Goal: Complete application form: Complete application form

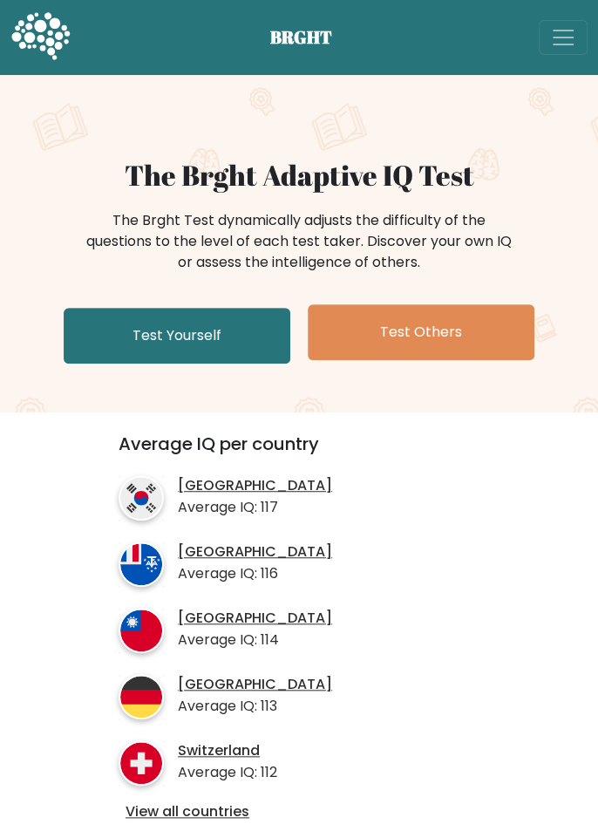
click at [95, 339] on link "Test Yourself" at bounding box center [177, 336] width 227 height 56
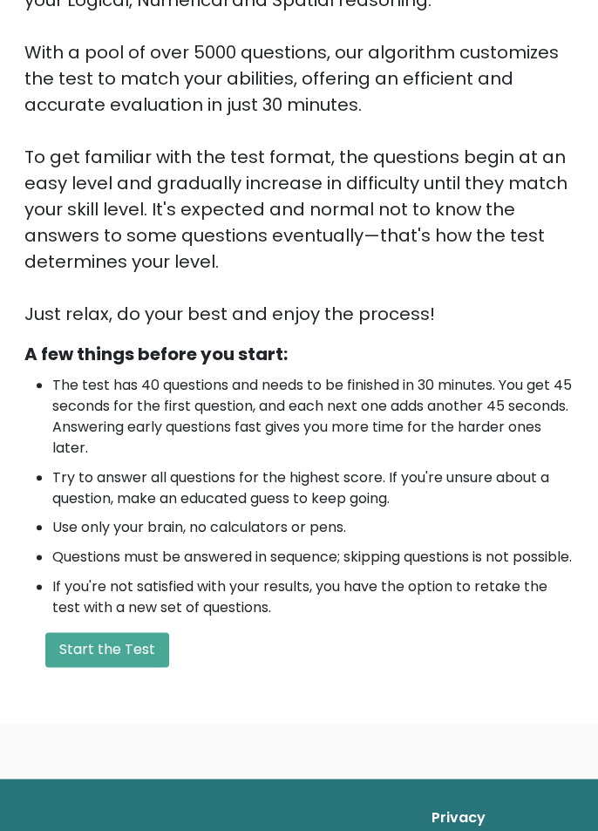
click at [96, 667] on button "Start the Test" at bounding box center [107, 649] width 124 height 35
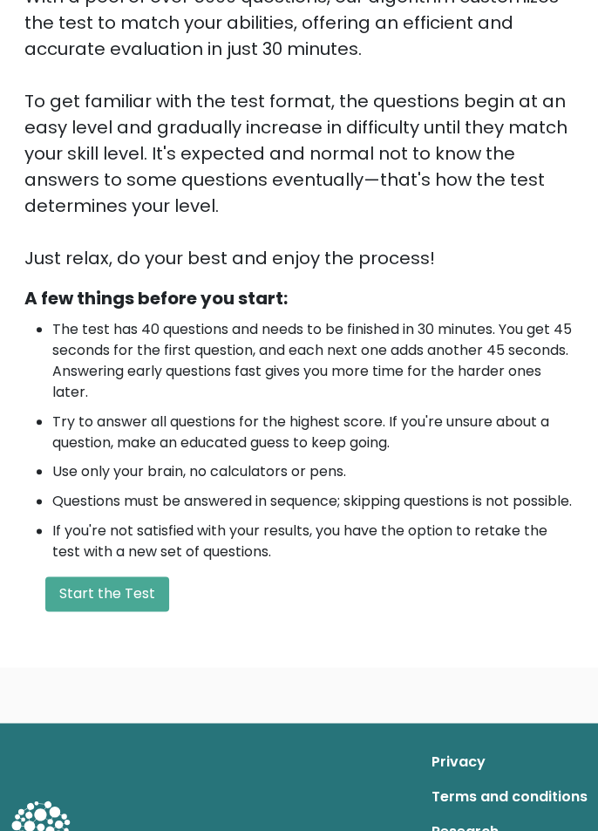
scroll to position [315, 0]
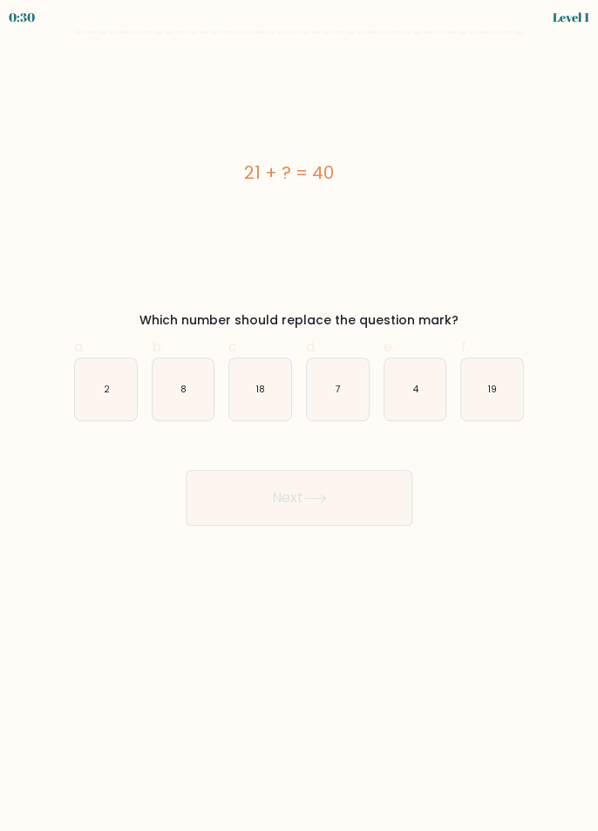
click at [500, 398] on icon "19" at bounding box center [492, 389] width 62 height 62
click at [300, 416] on input "f. 19" at bounding box center [299, 421] width 1 height 11
radio input "true"
click at [378, 504] on button "Next" at bounding box center [299, 498] width 227 height 56
click at [298, 501] on button "Next" at bounding box center [299, 498] width 227 height 56
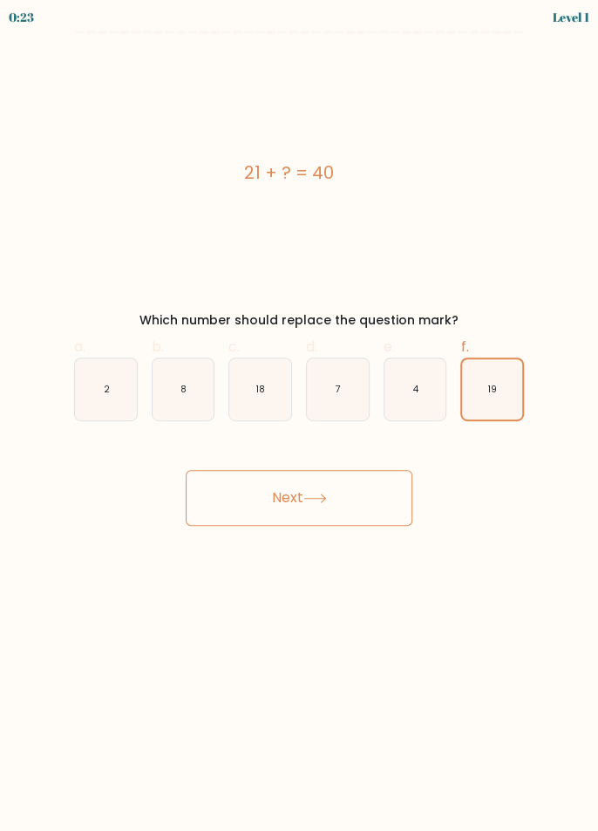
click at [261, 497] on button "Next" at bounding box center [299, 498] width 227 height 56
click at [323, 501] on icon at bounding box center [315, 499] width 24 height 10
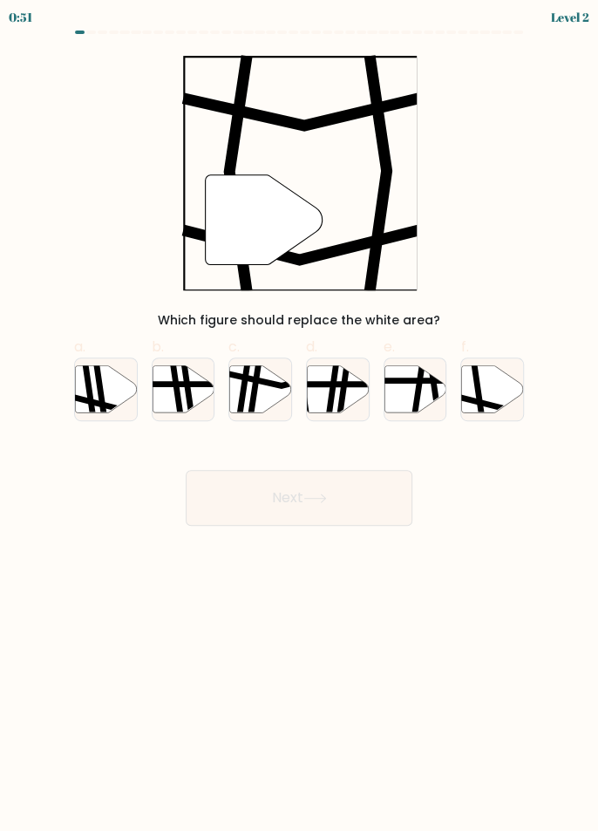
click at [480, 399] on icon at bounding box center [479, 365] width 10 height 124
click at [300, 416] on input "f." at bounding box center [299, 421] width 1 height 11
radio input "true"
click at [291, 503] on button "Next" at bounding box center [299, 498] width 227 height 56
click at [327, 499] on icon at bounding box center [315, 499] width 24 height 10
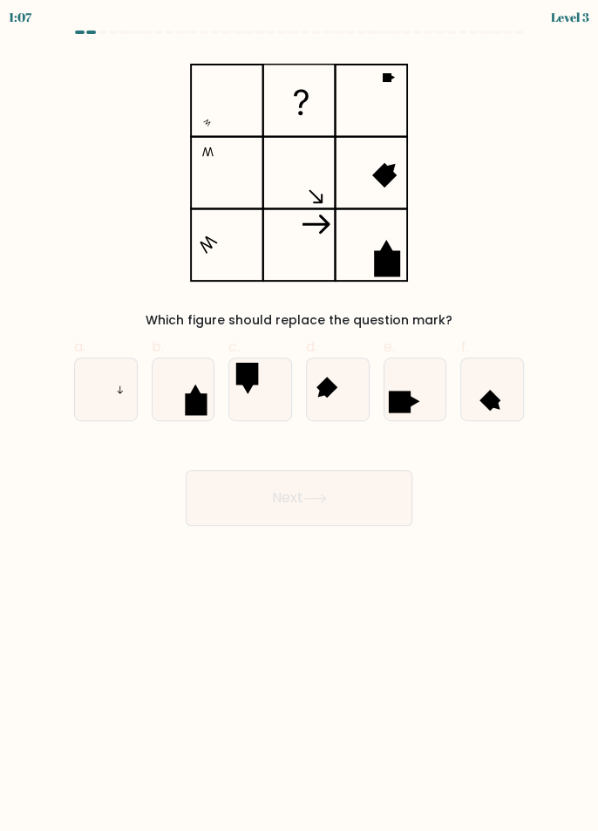
click at [116, 392] on icon at bounding box center [106, 389] width 62 height 62
click at [299, 416] on input "a." at bounding box center [299, 421] width 1 height 11
radio input "true"
click at [307, 501] on button "Next" at bounding box center [299, 498] width 227 height 56
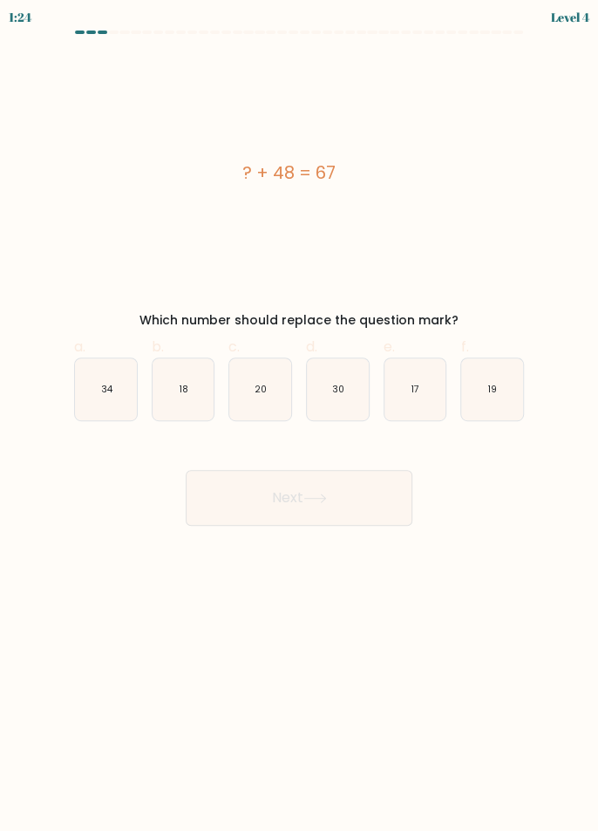
click at [494, 399] on icon "19" at bounding box center [492, 389] width 62 height 62
click at [300, 416] on input "f. 19" at bounding box center [299, 421] width 1 height 11
radio input "true"
click at [321, 501] on icon at bounding box center [315, 499] width 24 height 10
click at [314, 496] on icon at bounding box center [315, 499] width 24 height 10
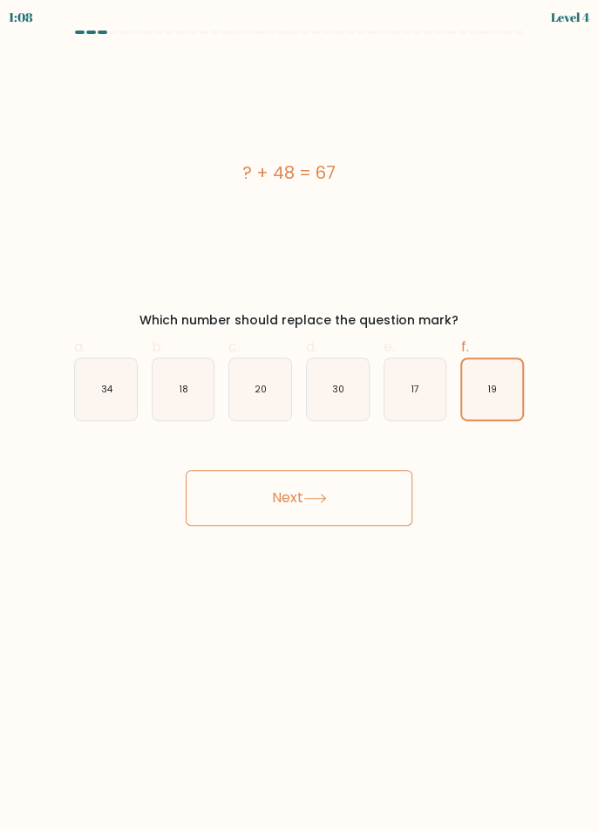
click at [310, 498] on icon at bounding box center [315, 499] width 24 height 10
click at [235, 502] on button "Next" at bounding box center [299, 498] width 227 height 56
click at [320, 499] on icon at bounding box center [315, 499] width 24 height 10
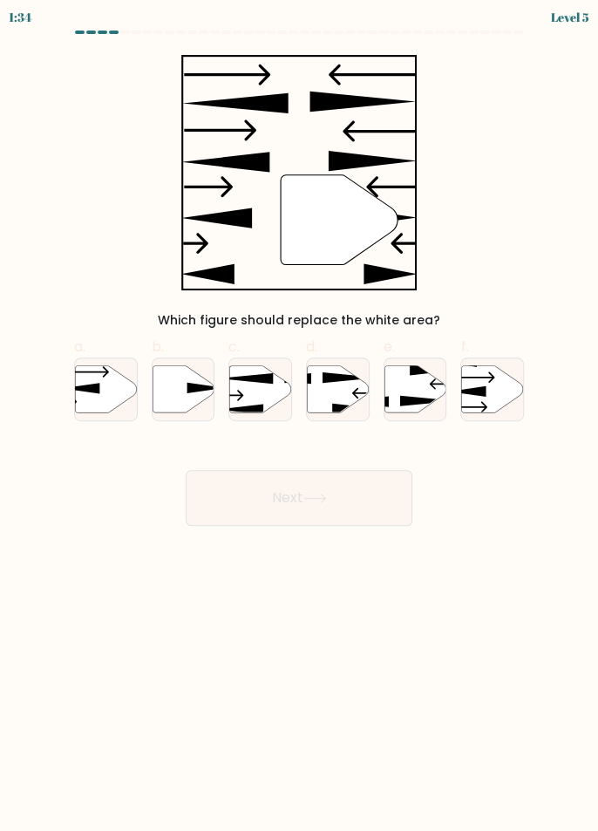
click at [178, 398] on icon at bounding box center [184, 388] width 62 height 47
click at [299, 416] on input "b." at bounding box center [299, 421] width 1 height 11
radio input "true"
click at [292, 496] on button "Next" at bounding box center [299, 498] width 227 height 56
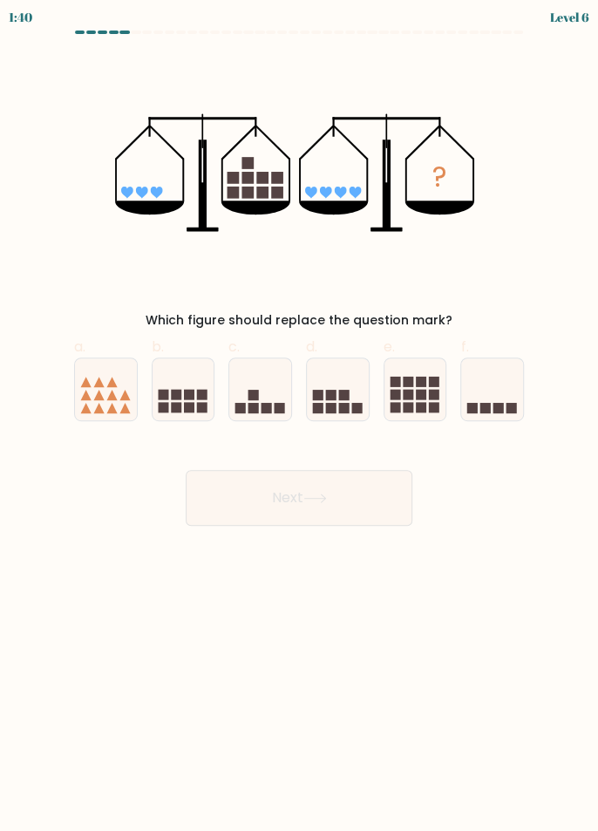
click at [426, 389] on icon at bounding box center [416, 389] width 62 height 51
click at [300, 416] on input "e." at bounding box center [299, 421] width 1 height 11
radio input "true"
click at [342, 497] on button "Next" at bounding box center [299, 498] width 227 height 56
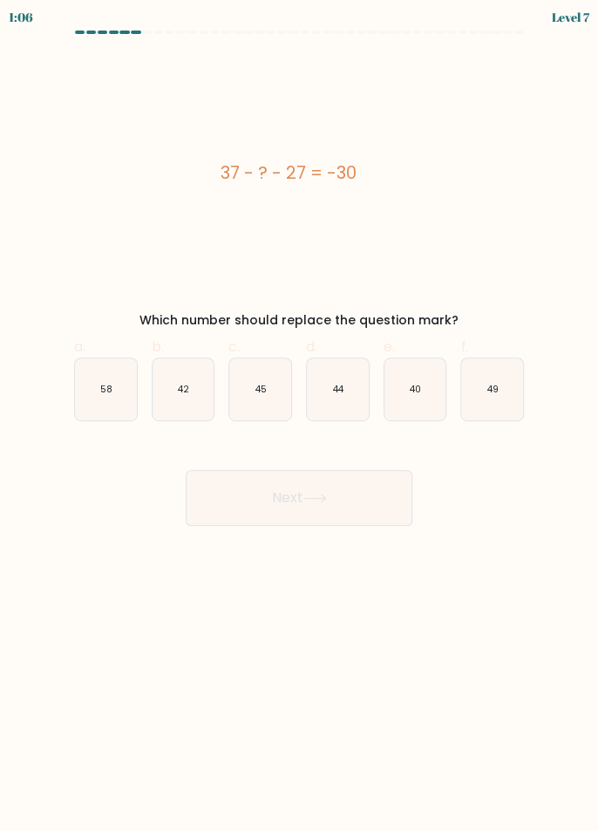
click at [418, 395] on text "40" at bounding box center [415, 389] width 11 height 13
click at [300, 416] on input "e. 40" at bounding box center [299, 421] width 1 height 11
radio input "true"
click at [344, 504] on button "Next" at bounding box center [299, 498] width 227 height 56
click at [300, 501] on button "Next" at bounding box center [299, 498] width 227 height 56
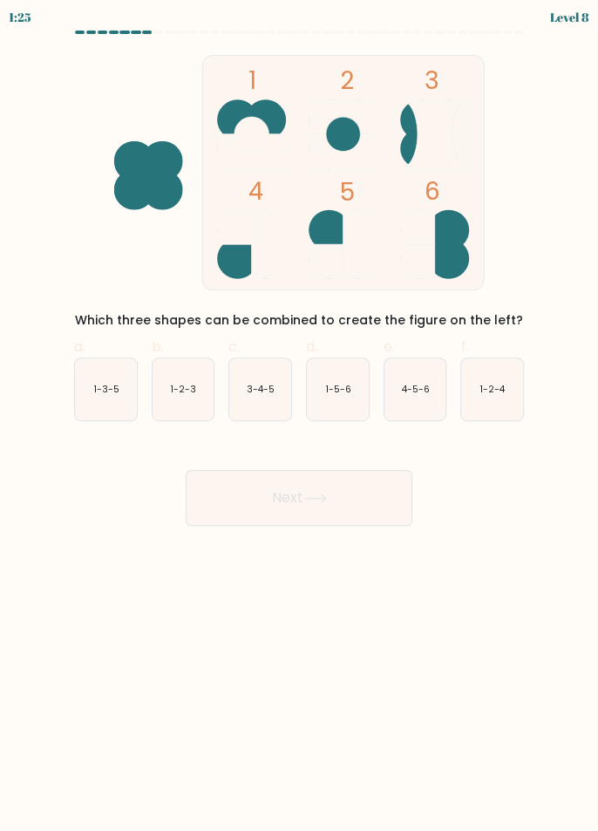
click at [411, 395] on text "4-5-6" at bounding box center [416, 389] width 28 height 13
click at [300, 416] on input "e. 4-5-6" at bounding box center [299, 421] width 1 height 11
radio input "true"
click at [301, 502] on button "Next" at bounding box center [299, 498] width 227 height 56
click at [321, 500] on icon at bounding box center [315, 499] width 24 height 10
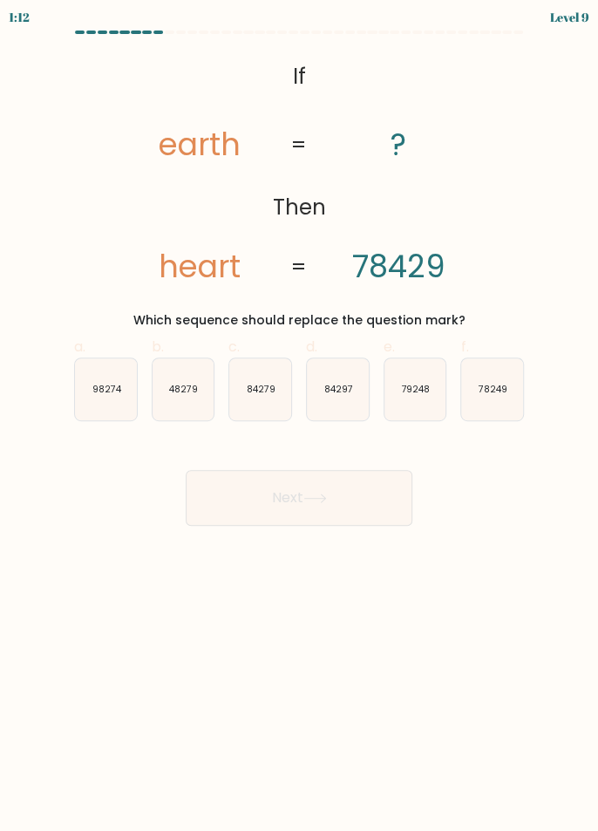
click at [345, 390] on text "84297" at bounding box center [338, 389] width 29 height 13
click at [300, 416] on input "d. 84297" at bounding box center [299, 421] width 1 height 11
radio input "true"
click at [325, 499] on icon at bounding box center [314, 498] width 21 height 8
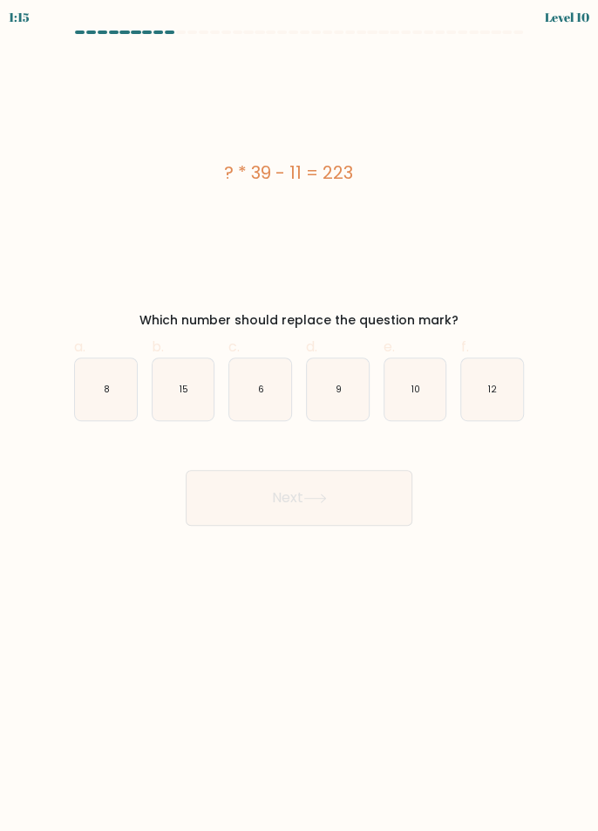
click at [262, 396] on icon "6" at bounding box center [260, 389] width 62 height 62
click at [299, 416] on input "c. 6" at bounding box center [299, 421] width 1 height 11
radio input "true"
click at [359, 501] on button "Next" at bounding box center [299, 498] width 227 height 56
click at [324, 496] on icon at bounding box center [315, 499] width 24 height 10
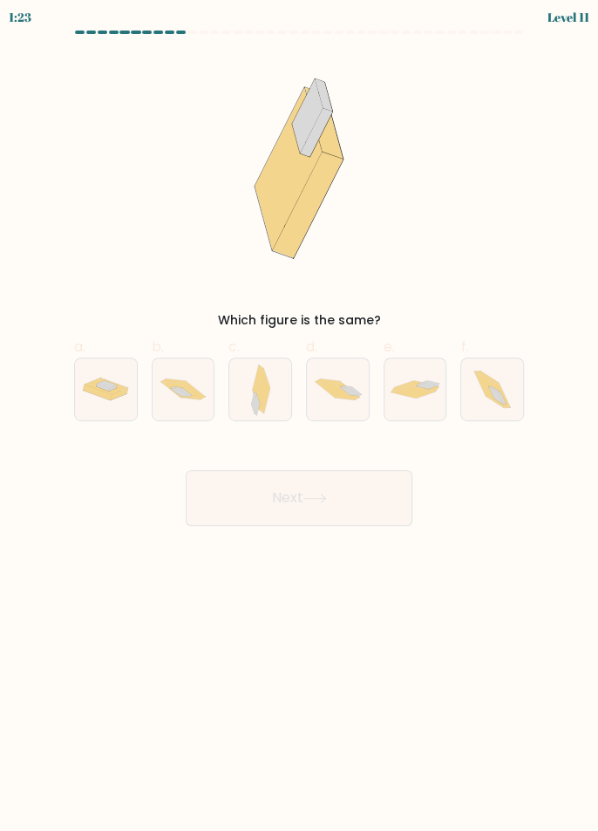
click at [497, 397] on icon at bounding box center [496, 394] width 14 height 17
click at [300, 416] on input "f." at bounding box center [299, 421] width 1 height 11
radio input "true"
click at [333, 495] on button "Next" at bounding box center [299, 498] width 227 height 56
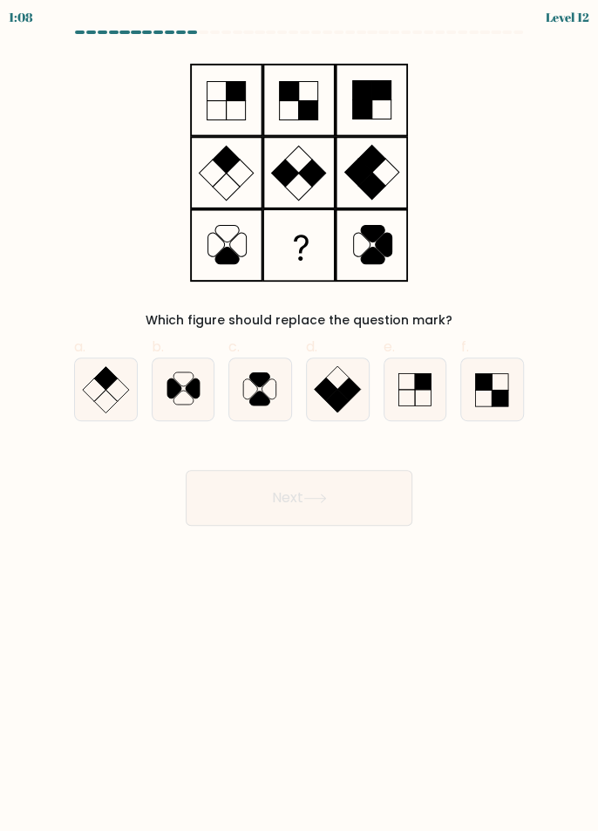
click at [179, 395] on icon at bounding box center [184, 389] width 62 height 62
click at [299, 416] on input "b." at bounding box center [299, 421] width 1 height 11
radio input "true"
click at [321, 497] on icon at bounding box center [314, 498] width 21 height 8
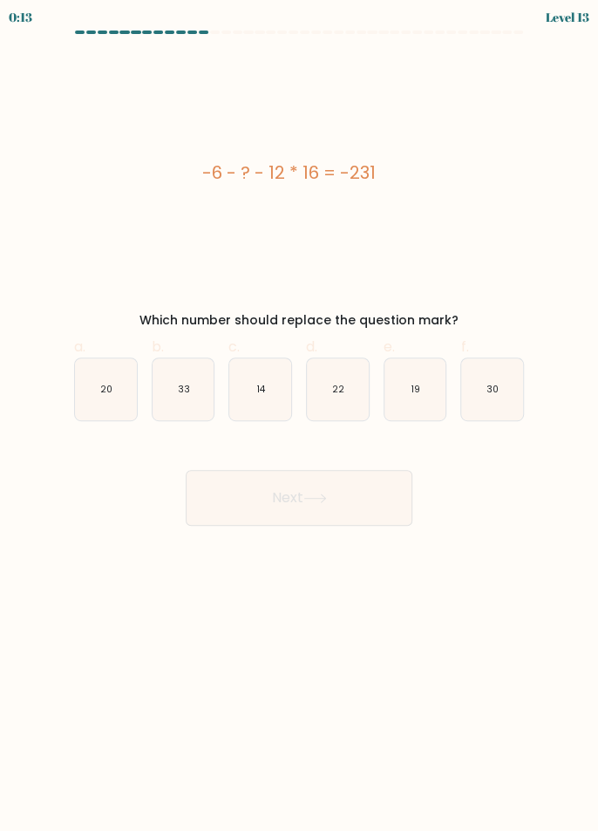
click at [102, 396] on icon "20" at bounding box center [106, 389] width 62 height 62
click at [299, 416] on input "a. 20" at bounding box center [299, 421] width 1 height 11
radio input "true"
click at [346, 495] on button "Next" at bounding box center [299, 498] width 227 height 56
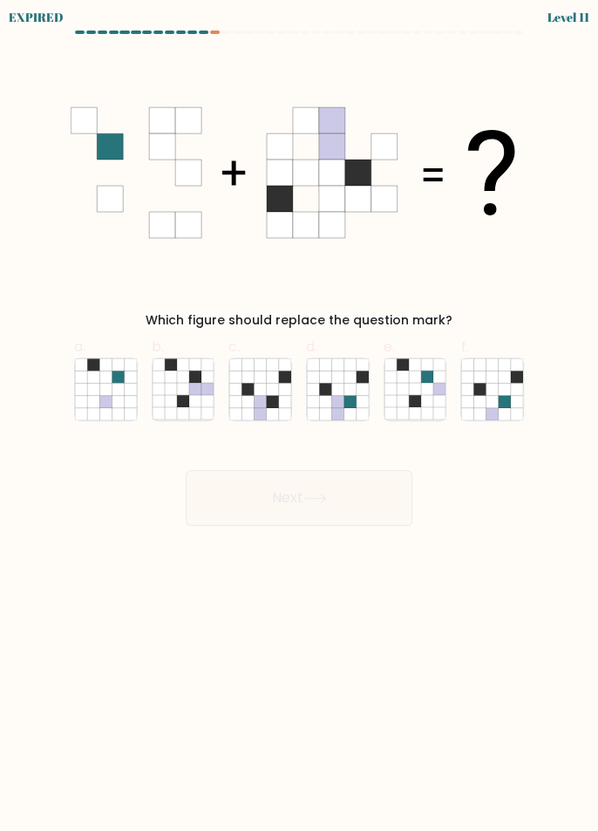
click at [103, 388] on icon at bounding box center [105, 389] width 12 height 12
click at [299, 416] on input "a." at bounding box center [299, 421] width 1 height 11
radio input "true"
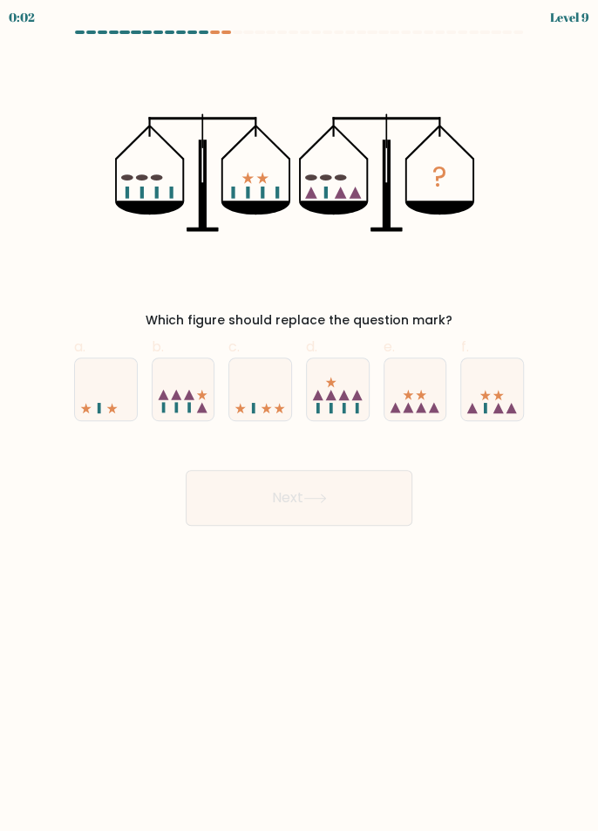
click at [501, 392] on icon at bounding box center [492, 389] width 62 height 51
click at [300, 416] on input "f." at bounding box center [299, 421] width 1 height 11
radio input "true"
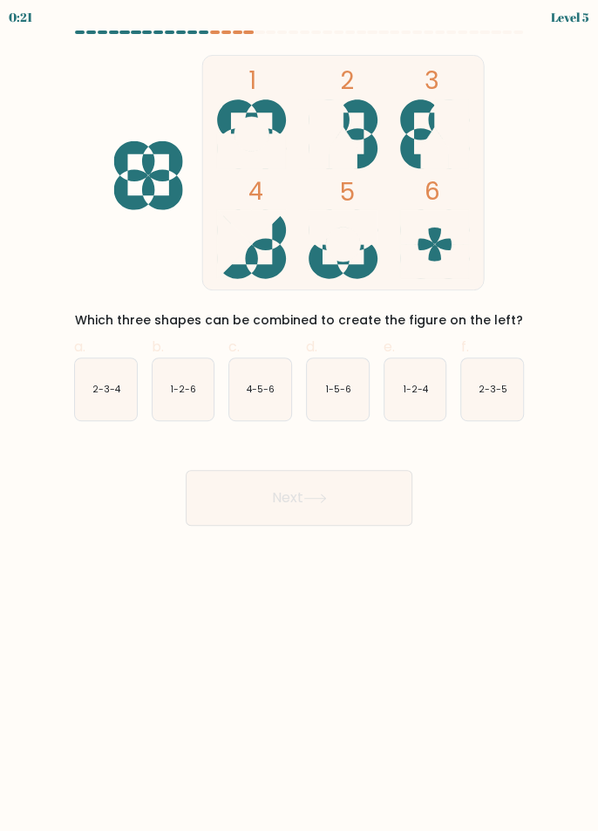
click at [507, 398] on icon "2-3-5" at bounding box center [492, 389] width 62 height 62
click at [300, 416] on input "f. 2-3-5" at bounding box center [299, 421] width 1 height 11
radio input "true"
click at [346, 503] on button "Next" at bounding box center [299, 498] width 227 height 56
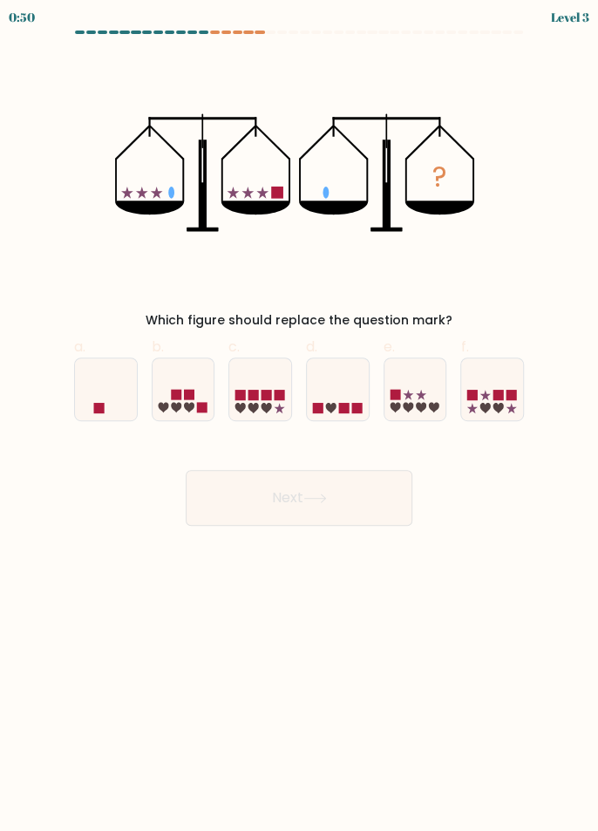
click at [105, 410] on icon at bounding box center [106, 389] width 62 height 51
click at [299, 416] on input "a." at bounding box center [299, 421] width 1 height 11
radio input "true"
click at [340, 494] on button "Next" at bounding box center [299, 498] width 227 height 56
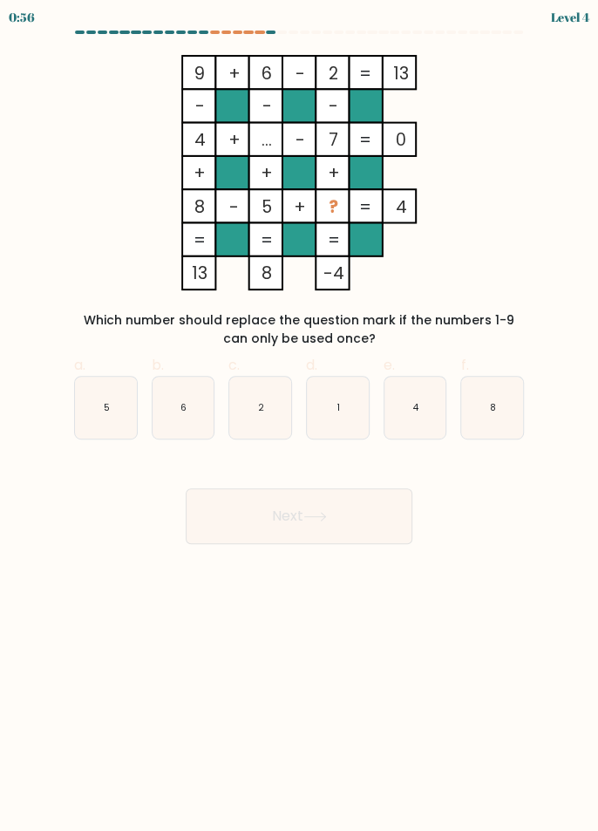
click at [346, 412] on icon "1" at bounding box center [338, 408] width 62 height 62
click at [300, 416] on input "d. 1" at bounding box center [299, 421] width 1 height 11
radio input "true"
click at [324, 517] on icon at bounding box center [315, 517] width 24 height 10
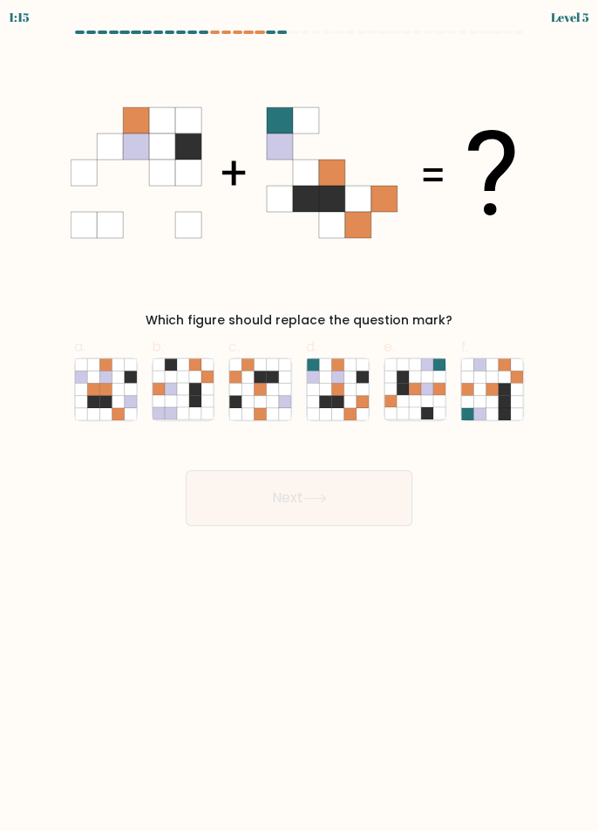
click at [347, 397] on icon at bounding box center [350, 401] width 12 height 12
click at [300, 416] on input "d." at bounding box center [299, 421] width 1 height 11
radio input "true"
click at [370, 493] on button "Next" at bounding box center [299, 498] width 227 height 56
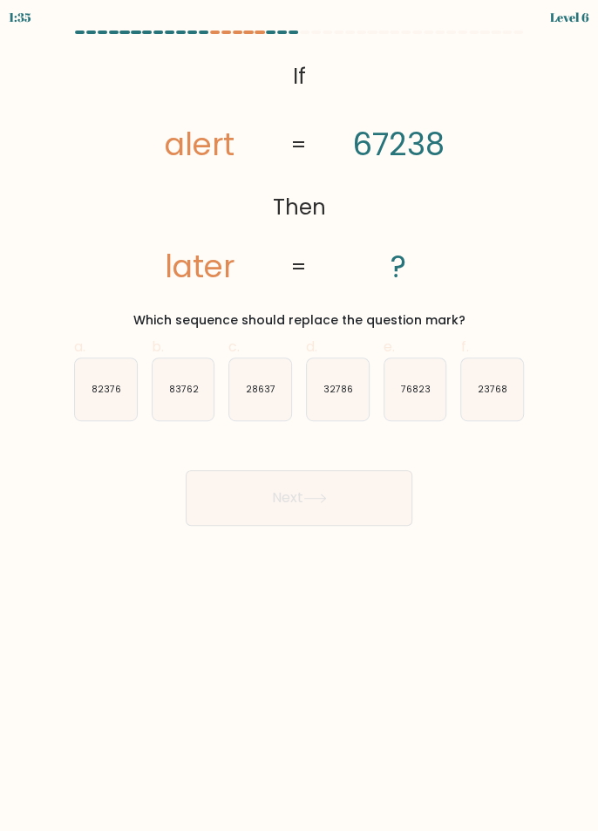
click at [424, 397] on icon "76823" at bounding box center [416, 389] width 62 height 62
click at [300, 416] on input "e. 76823" at bounding box center [299, 421] width 1 height 11
radio input "true"
click at [363, 492] on button "Next" at bounding box center [299, 498] width 227 height 56
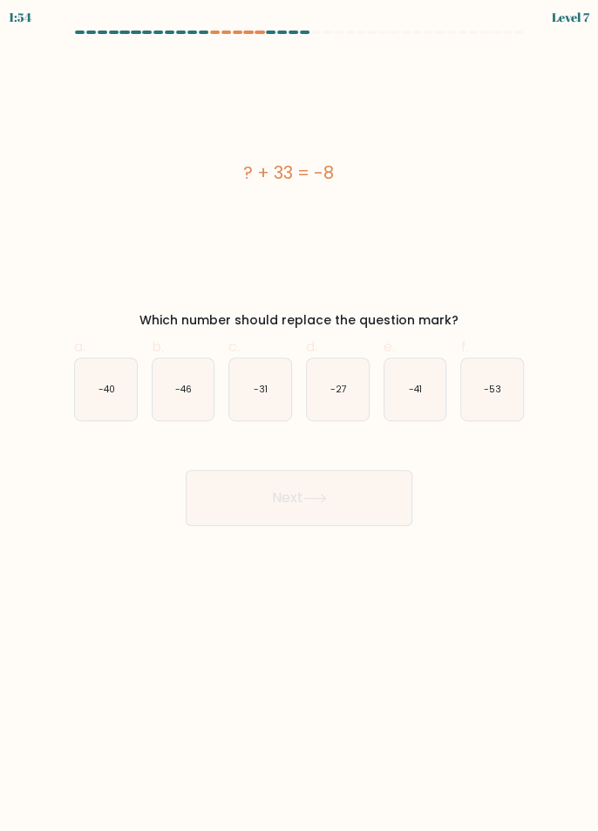
click at [406, 392] on icon "-41" at bounding box center [416, 389] width 62 height 62
click at [300, 416] on input "e. -41" at bounding box center [299, 421] width 1 height 11
radio input "true"
click at [359, 496] on button "Next" at bounding box center [299, 498] width 227 height 56
click at [313, 496] on icon at bounding box center [315, 499] width 24 height 10
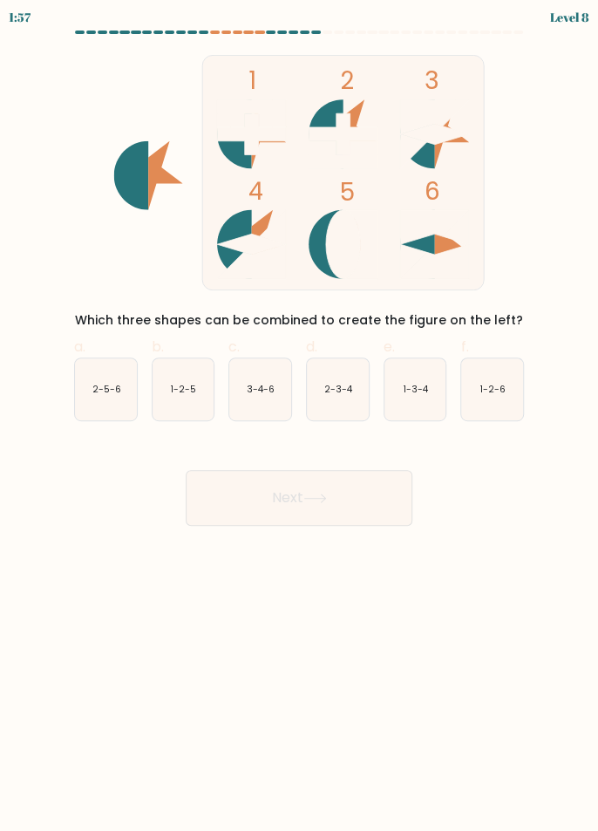
click at [271, 401] on icon "3-4-6" at bounding box center [260, 389] width 62 height 62
click at [299, 416] on input "c. 3-4-6" at bounding box center [299, 421] width 1 height 11
radio input "true"
click at [298, 502] on button "Next" at bounding box center [299, 498] width 227 height 56
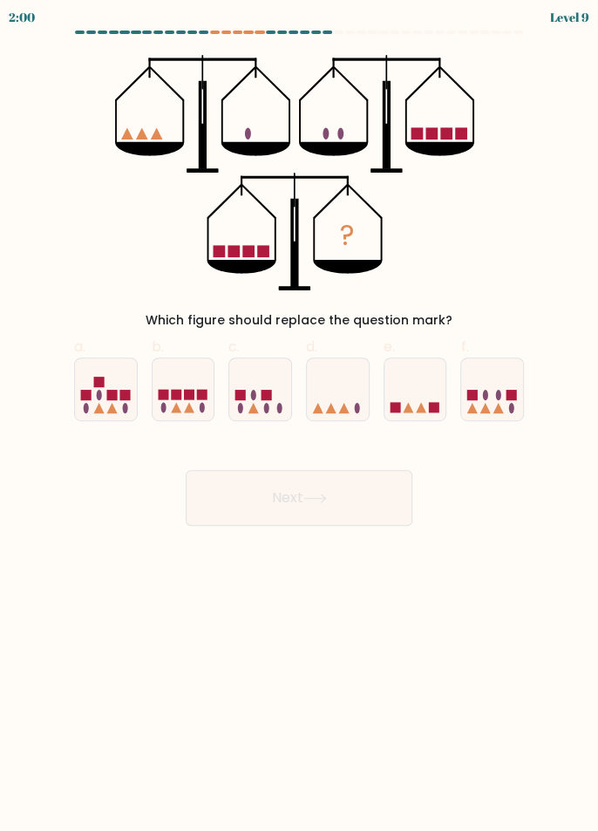
click at [351, 390] on icon at bounding box center [338, 389] width 62 height 51
click at [300, 416] on input "d." at bounding box center [299, 421] width 1 height 11
radio input "true"
click at [358, 501] on button "Next" at bounding box center [299, 498] width 227 height 56
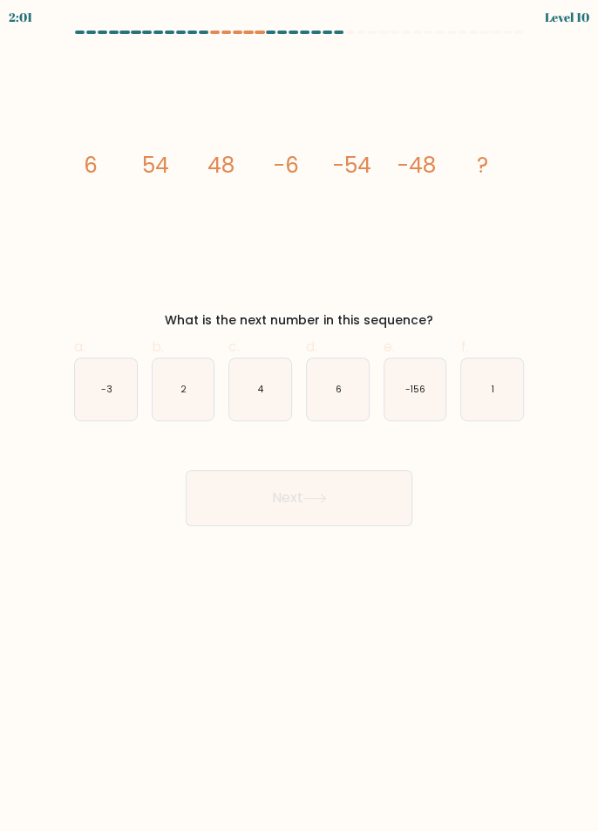
click at [348, 389] on icon "6" at bounding box center [338, 389] width 62 height 62
click at [300, 416] on input "d. 6" at bounding box center [299, 421] width 1 height 11
radio input "true"
click at [324, 503] on button "Next" at bounding box center [299, 498] width 227 height 56
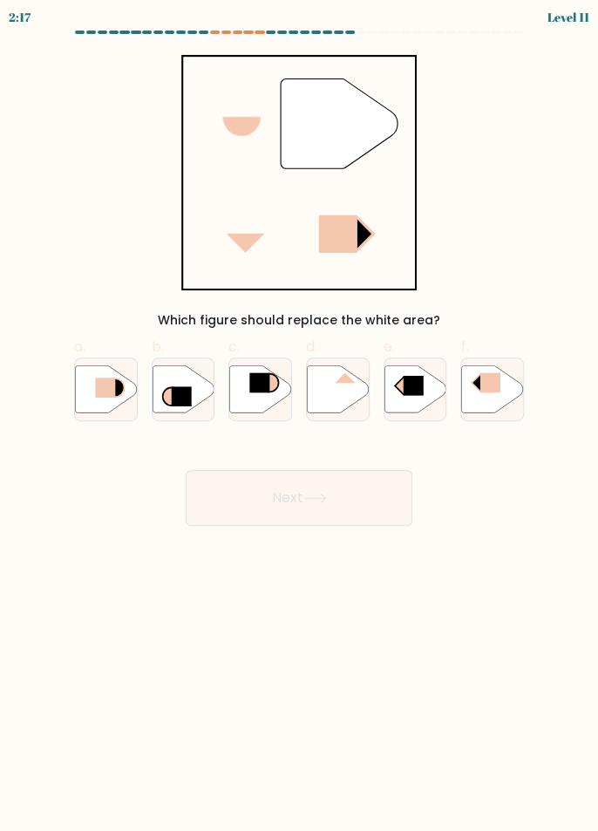
click at [96, 396] on rect at bounding box center [105, 388] width 20 height 20
click at [299, 416] on input "a." at bounding box center [299, 421] width 1 height 11
radio input "true"
click at [368, 494] on button "Next" at bounding box center [299, 498] width 227 height 56
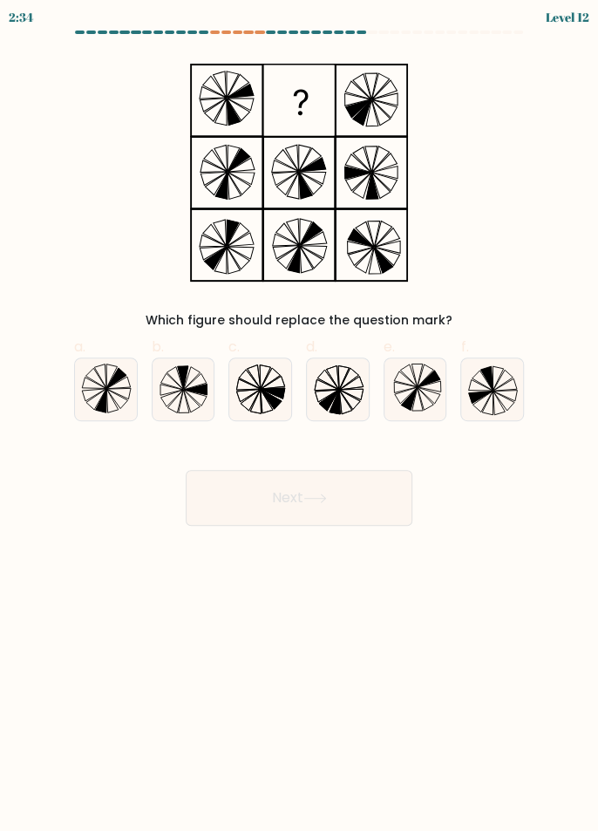
click at [265, 396] on icon at bounding box center [271, 398] width 21 height 19
click at [299, 416] on input "c." at bounding box center [299, 421] width 1 height 11
radio input "true"
click at [307, 492] on button "Next" at bounding box center [299, 498] width 227 height 56
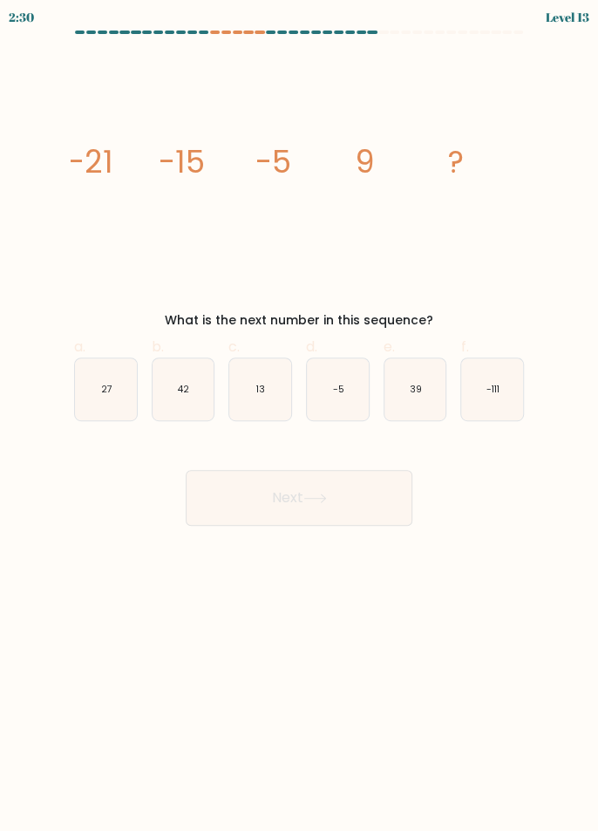
click at [123, 391] on icon "27" at bounding box center [106, 389] width 62 height 62
click at [299, 416] on input "a. 27" at bounding box center [299, 421] width 1 height 11
radio input "true"
click at [301, 509] on button "Next" at bounding box center [299, 498] width 227 height 56
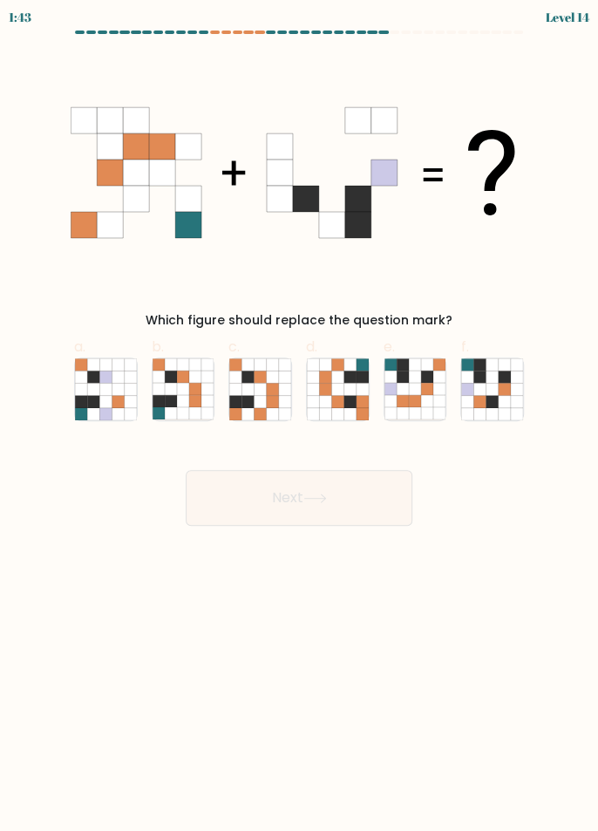
click at [423, 385] on icon at bounding box center [427, 389] width 12 height 12
click at [300, 416] on input "e." at bounding box center [299, 421] width 1 height 11
radio input "true"
click at [346, 500] on button "Next" at bounding box center [299, 498] width 227 height 56
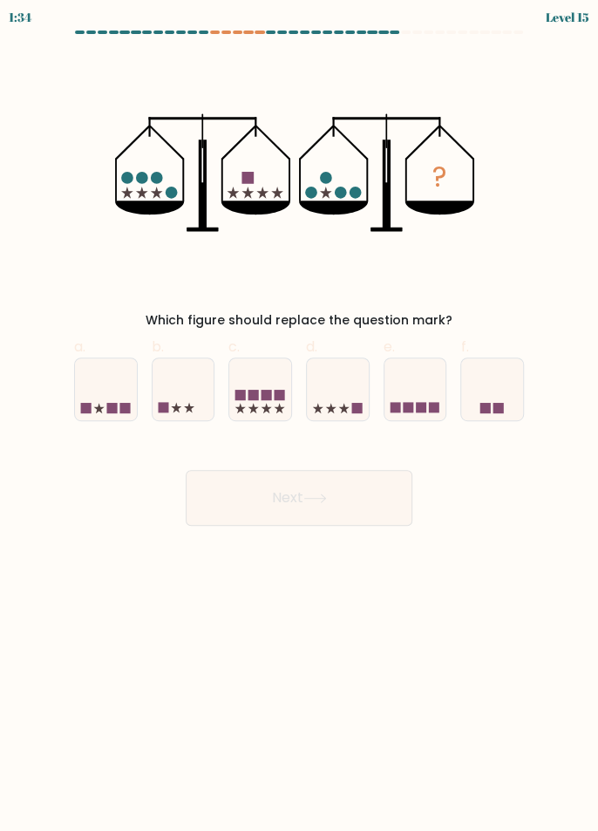
click at [99, 403] on icon at bounding box center [106, 389] width 62 height 51
click at [299, 416] on input "a." at bounding box center [299, 421] width 1 height 11
radio input "true"
click at [188, 399] on icon at bounding box center [184, 389] width 62 height 51
click at [299, 416] on input "b." at bounding box center [299, 421] width 1 height 11
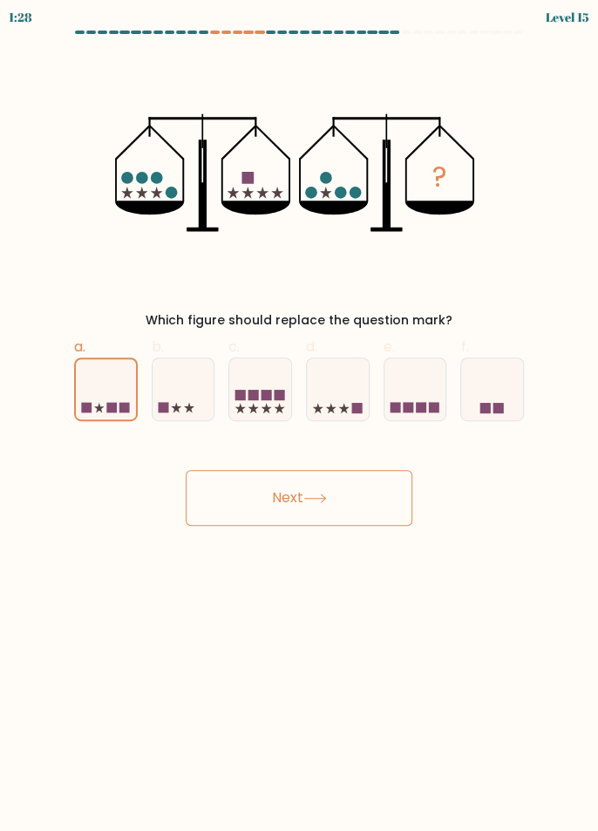
radio input "true"
click at [308, 487] on button "Next" at bounding box center [299, 498] width 227 height 56
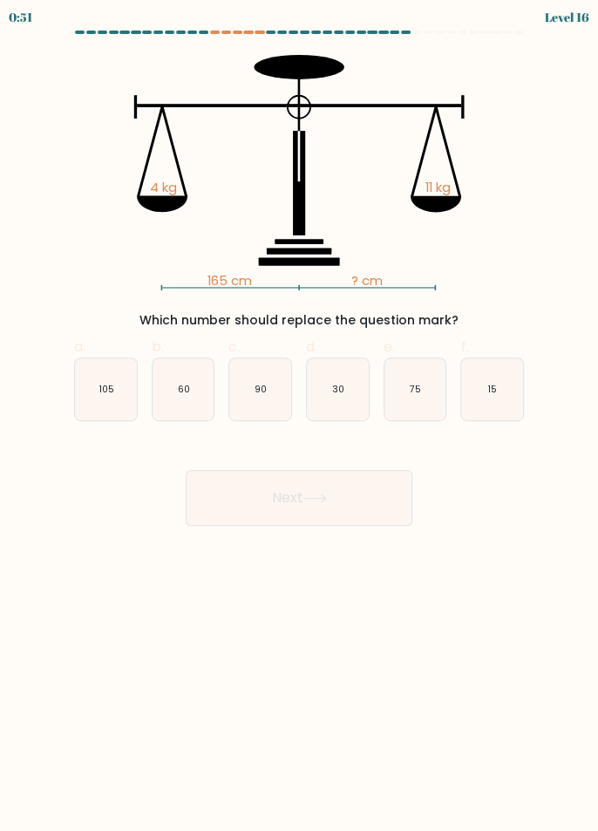
click at [493, 389] on text "15" at bounding box center [492, 389] width 9 height 13
click at [300, 416] on input "f. 15" at bounding box center [299, 421] width 1 height 11
radio input "true"
click at [500, 399] on icon "15" at bounding box center [492, 389] width 60 height 60
click at [300, 416] on input "f. 15" at bounding box center [299, 421] width 1 height 11
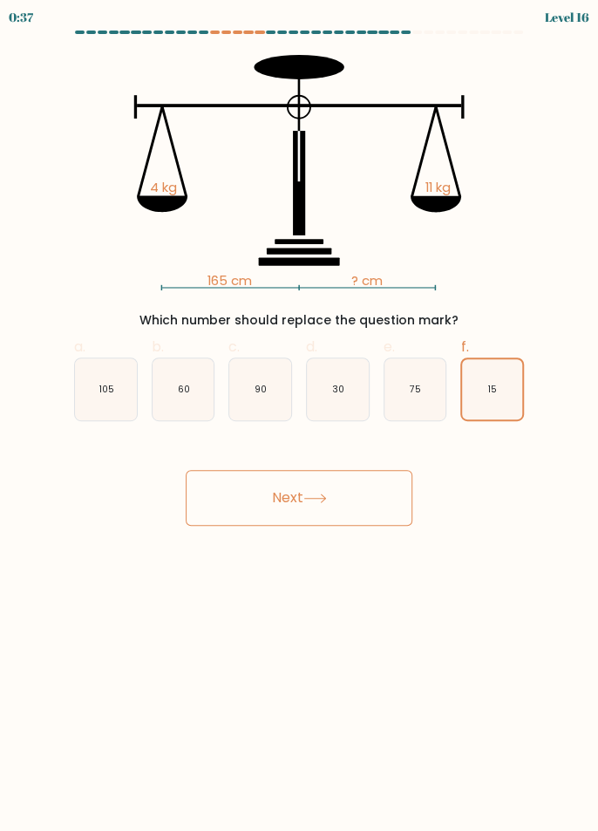
click at [261, 402] on icon "90" at bounding box center [260, 389] width 62 height 62
click at [299, 416] on input "c. 90" at bounding box center [299, 421] width 1 height 11
radio input "true"
click at [369, 498] on button "Next" at bounding box center [299, 498] width 227 height 56
click at [347, 501] on button "Next" at bounding box center [299, 498] width 227 height 56
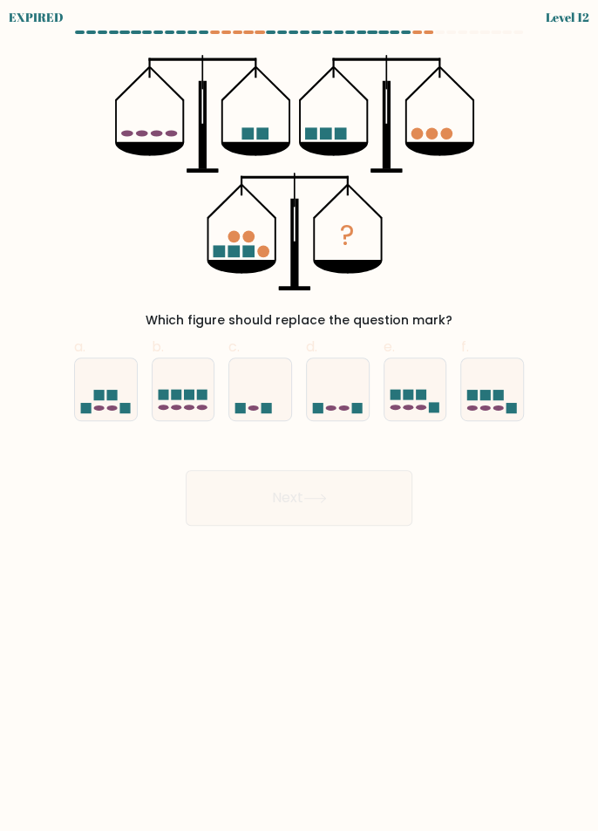
click at [186, 407] on ellipse at bounding box center [189, 407] width 10 height 5
click at [299, 416] on input "b." at bounding box center [299, 421] width 1 height 11
radio input "true"
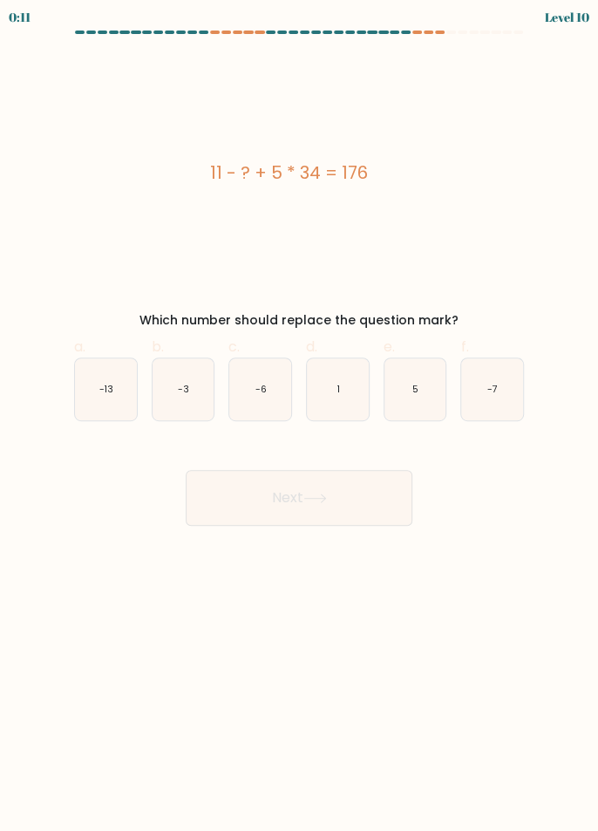
click at [410, 401] on icon "5" at bounding box center [416, 389] width 62 height 62
click at [300, 416] on input "e. 5" at bounding box center [299, 421] width 1 height 11
radio input "true"
click at [360, 500] on button "Next" at bounding box center [299, 498] width 227 height 56
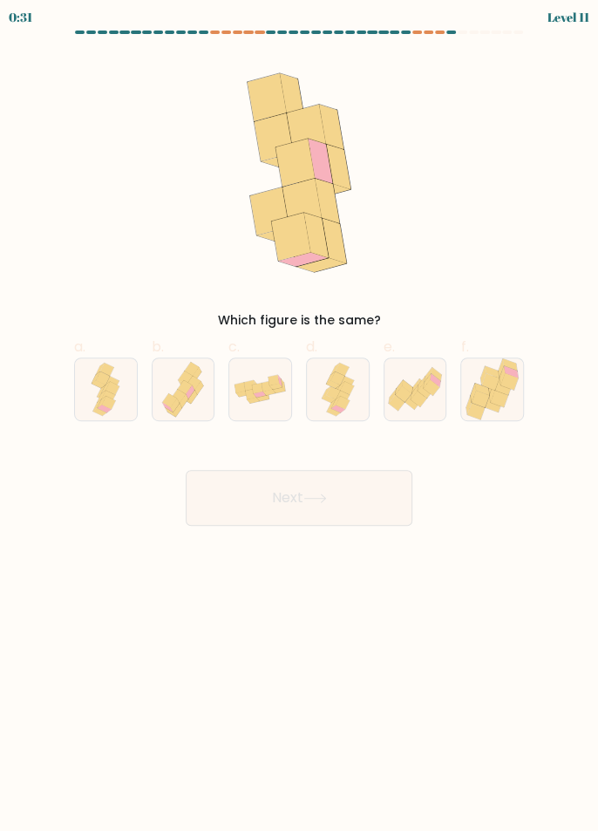
click at [269, 399] on icon at bounding box center [260, 389] width 62 height 38
click at [299, 416] on input "c." at bounding box center [299, 421] width 1 height 11
radio input "true"
click at [312, 494] on icon at bounding box center [315, 499] width 24 height 10
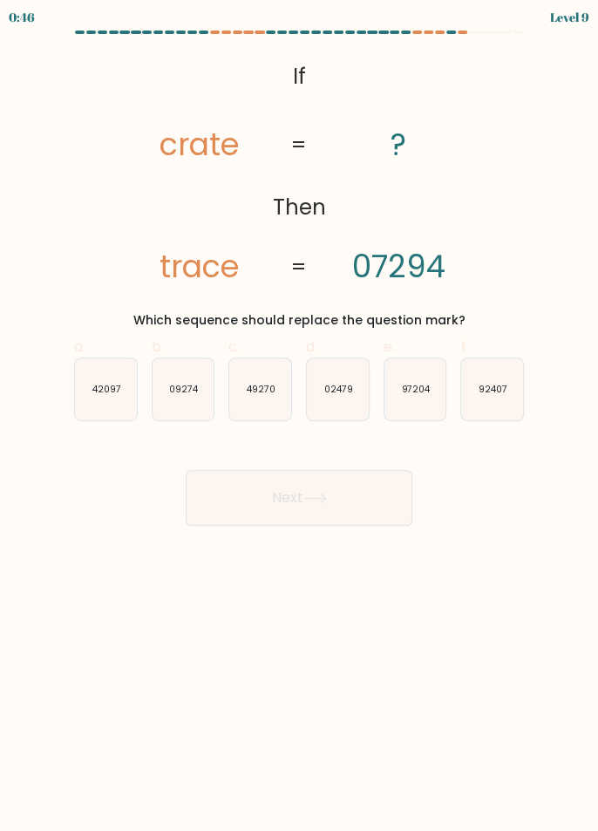
click at [424, 395] on text "97204" at bounding box center [416, 389] width 30 height 13
click at [300, 416] on input "e. 97204" at bounding box center [299, 421] width 1 height 11
radio input "true"
click at [342, 496] on button "Next" at bounding box center [299, 498] width 227 height 56
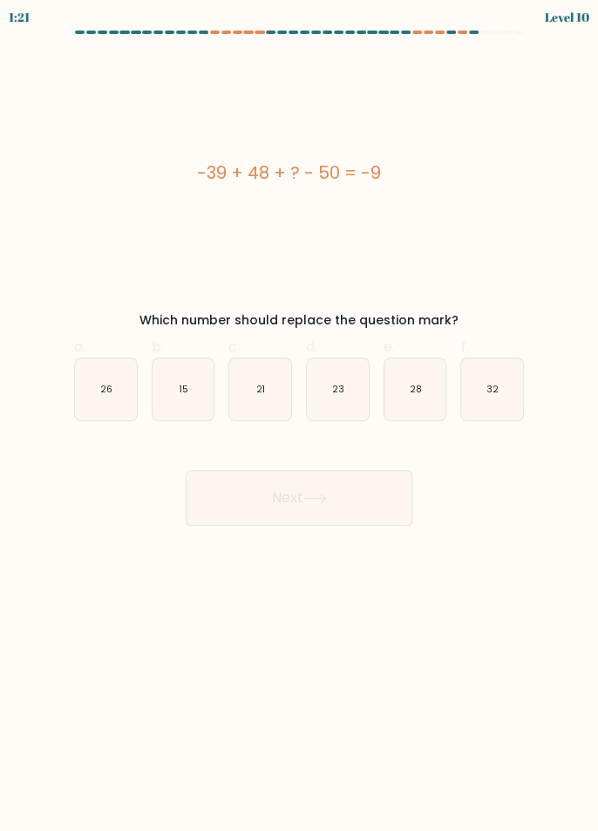
click at [89, 397] on icon "26" at bounding box center [106, 389] width 62 height 62
click at [299, 416] on input "a. 26" at bounding box center [299, 421] width 1 height 11
radio input "true"
click at [341, 487] on button "Next" at bounding box center [299, 498] width 227 height 56
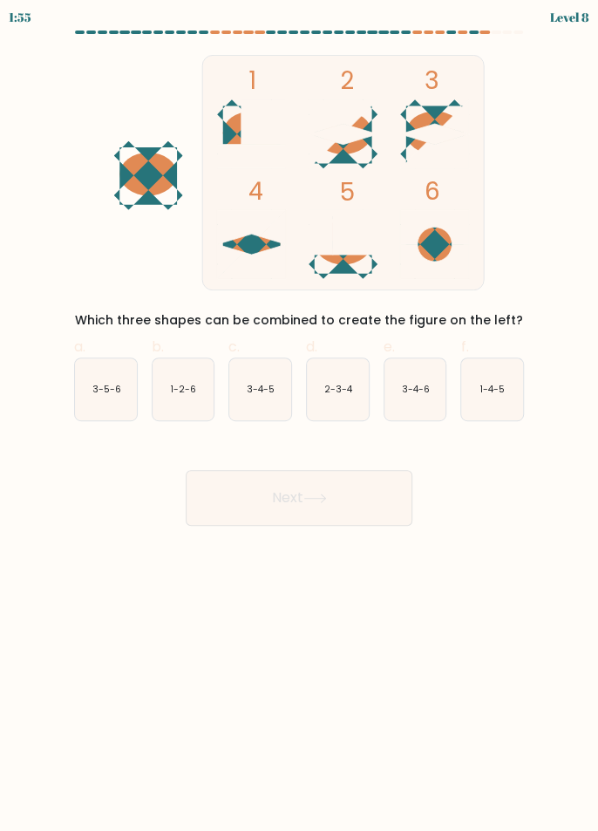
click at [358, 144] on ellipse at bounding box center [344, 132] width 58 height 43
click at [421, 143] on ellipse at bounding box center [435, 132] width 58 height 43
click at [343, 397] on icon "2-3-4" at bounding box center [338, 389] width 62 height 62
click at [300, 416] on input "d. 2-3-4" at bounding box center [299, 421] width 1 height 11
radio input "true"
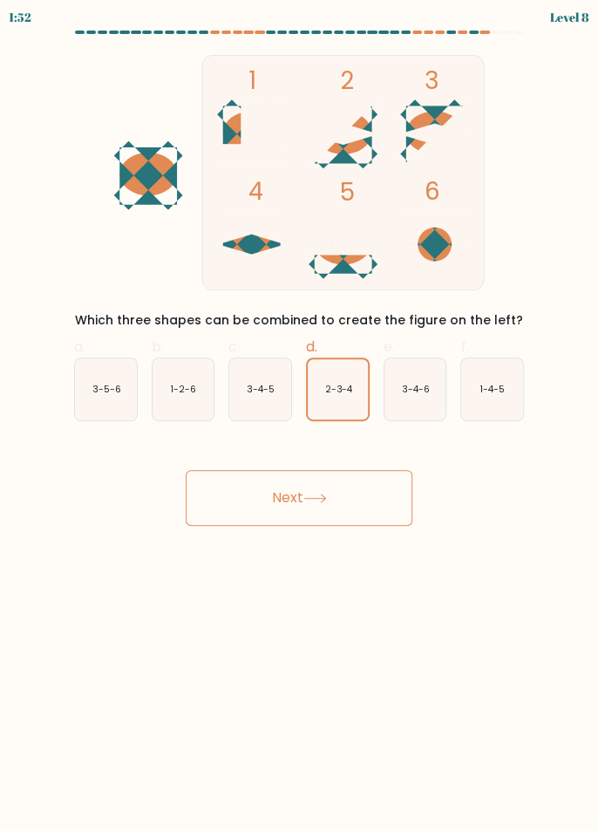
click at [327, 496] on icon at bounding box center [315, 499] width 24 height 10
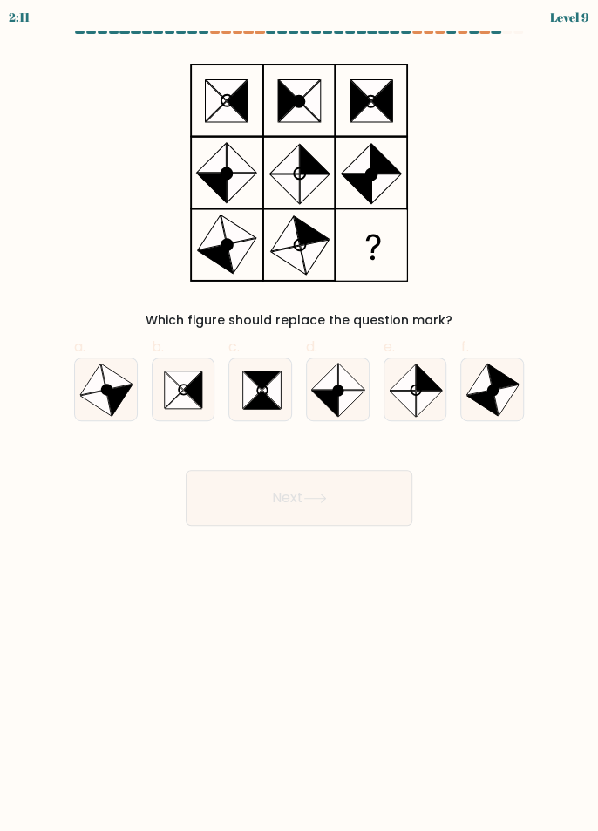
click at [496, 388] on icon at bounding box center [493, 390] width 10 height 10
click at [300, 416] on input "f." at bounding box center [299, 421] width 1 height 11
radio input "true"
click at [384, 495] on button "Next" at bounding box center [299, 498] width 227 height 56
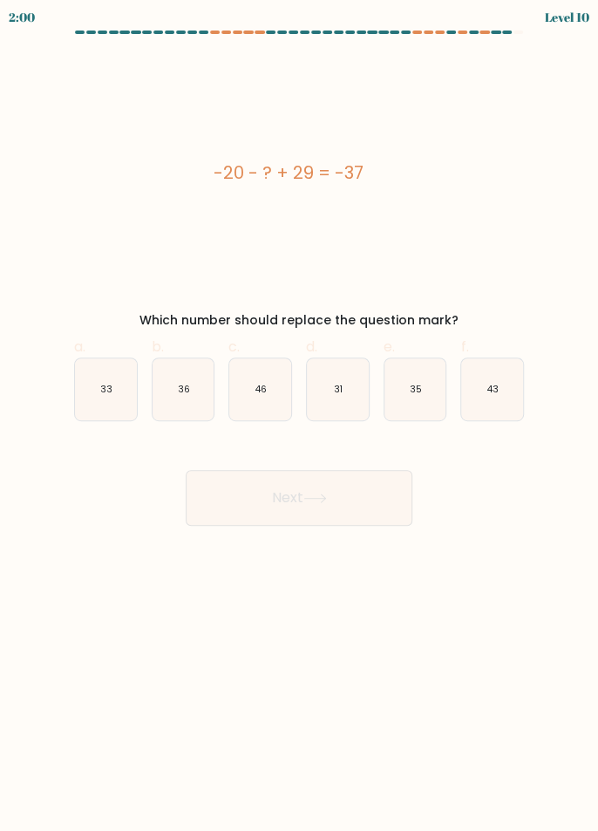
click at [273, 399] on icon "46" at bounding box center [260, 389] width 62 height 62
click at [299, 416] on input "c. 46" at bounding box center [299, 421] width 1 height 11
radio input "true"
click at [304, 500] on button "Next" at bounding box center [299, 498] width 227 height 56
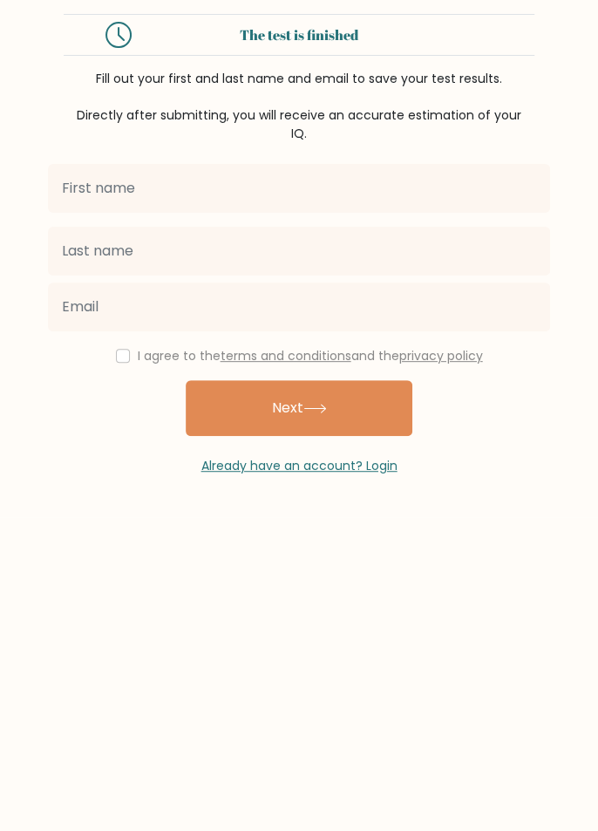
click at [97, 195] on input "text" at bounding box center [299, 188] width 502 height 49
type input "[PERSON_NAME]"
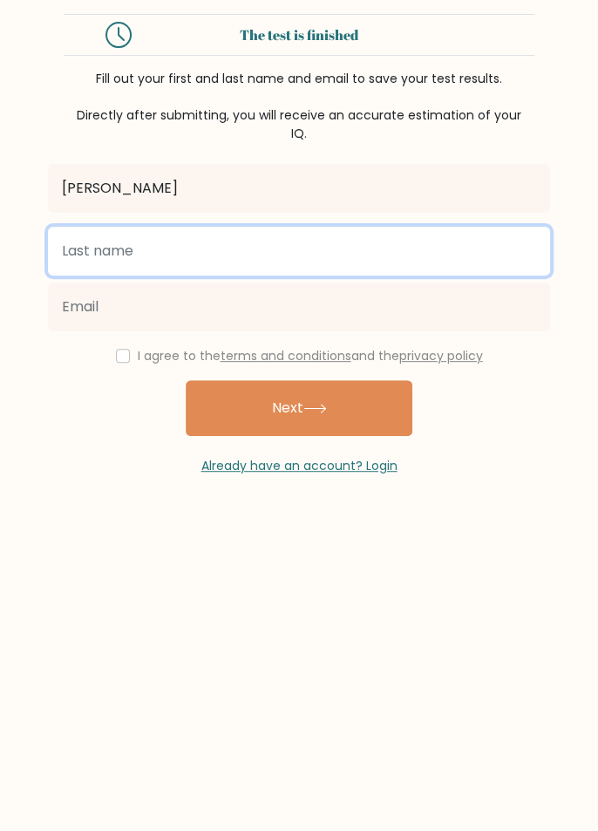
click at [447, 244] on input "text" at bounding box center [299, 251] width 502 height 49
type input "Cabal"
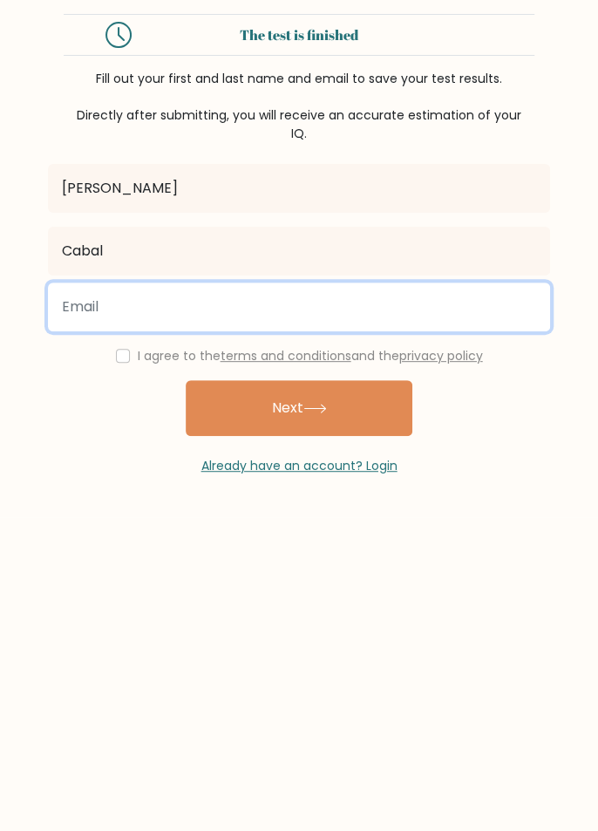
click at [440, 306] on input "email" at bounding box center [299, 307] width 502 height 49
type input "[EMAIL_ADDRESS][DOMAIN_NAME]"
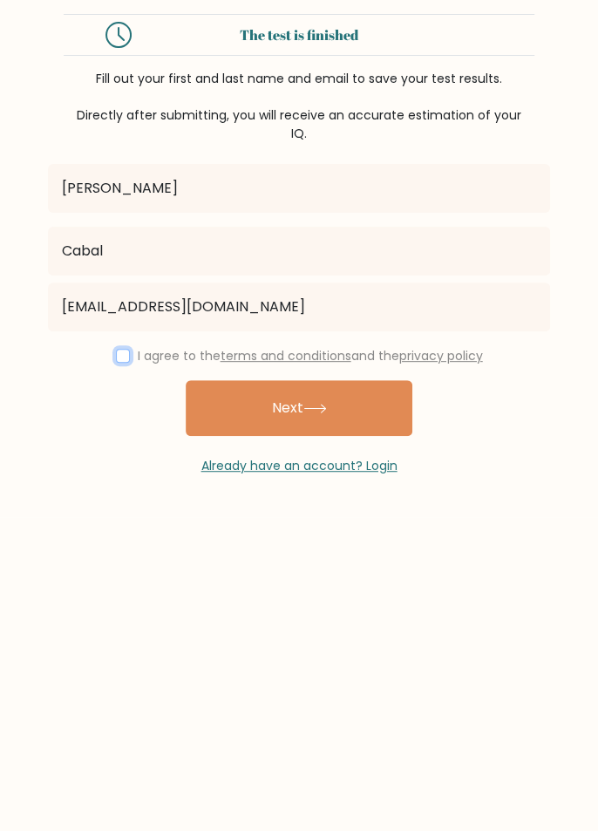
click at [118, 357] on input "checkbox" at bounding box center [123, 356] width 14 height 14
checkbox input "true"
click at [359, 401] on button "Next" at bounding box center [299, 408] width 227 height 56
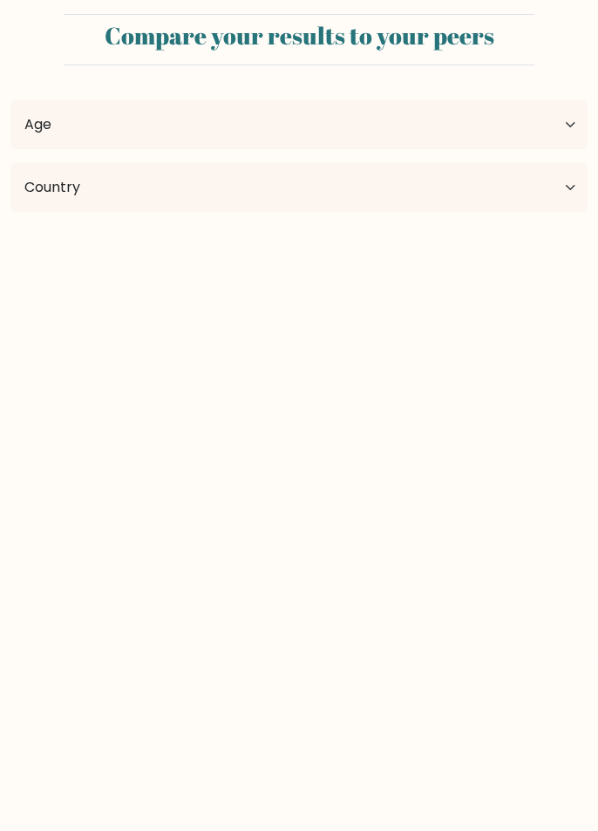
select select "PH"
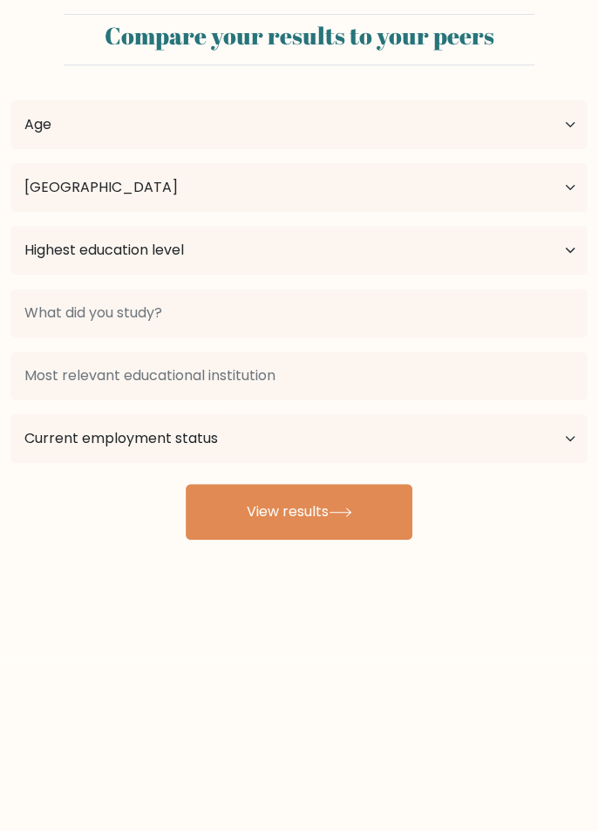
click at [347, 500] on button "View results" at bounding box center [299, 512] width 227 height 56
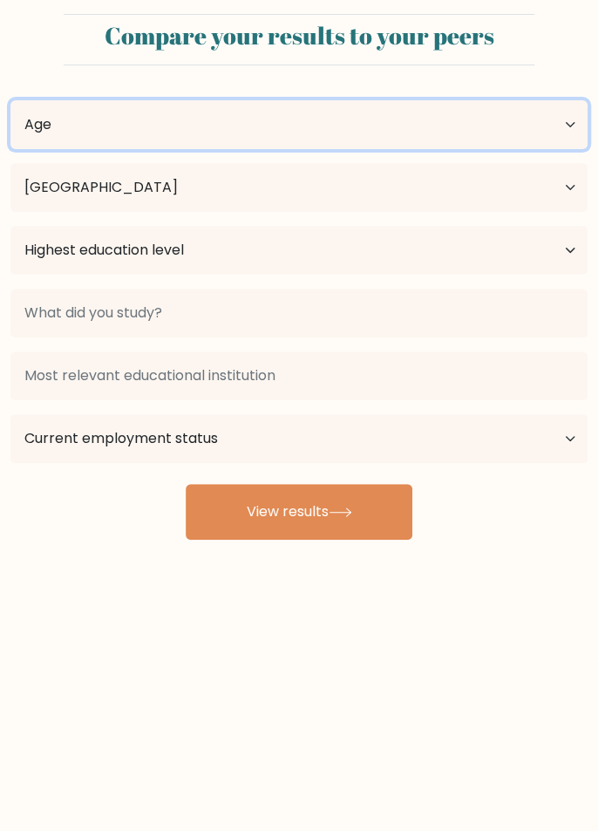
click at [553, 120] on select "Age Under [DEMOGRAPHIC_DATA] [DEMOGRAPHIC_DATA] [DEMOGRAPHIC_DATA] [DEMOGRAPHIC…" at bounding box center [298, 124] width 577 height 49
select select "25_34"
click at [10, 100] on select "Age Under [DEMOGRAPHIC_DATA] [DEMOGRAPHIC_DATA] [DEMOGRAPHIC_DATA] [DEMOGRAPHIC…" at bounding box center [298, 124] width 577 height 49
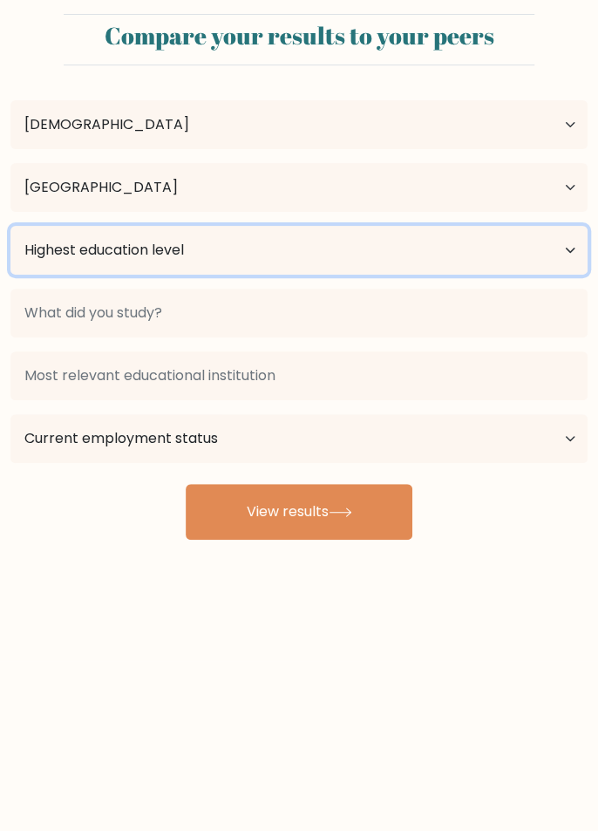
click at [562, 262] on select "Highest education level No schooling Primary Lower Secondary Upper Secondary Oc…" at bounding box center [298, 250] width 577 height 49
select select "upper_secondary"
click at [10, 226] on select "Highest education level No schooling Primary Lower Secondary Upper Secondary Oc…" at bounding box center [298, 250] width 577 height 49
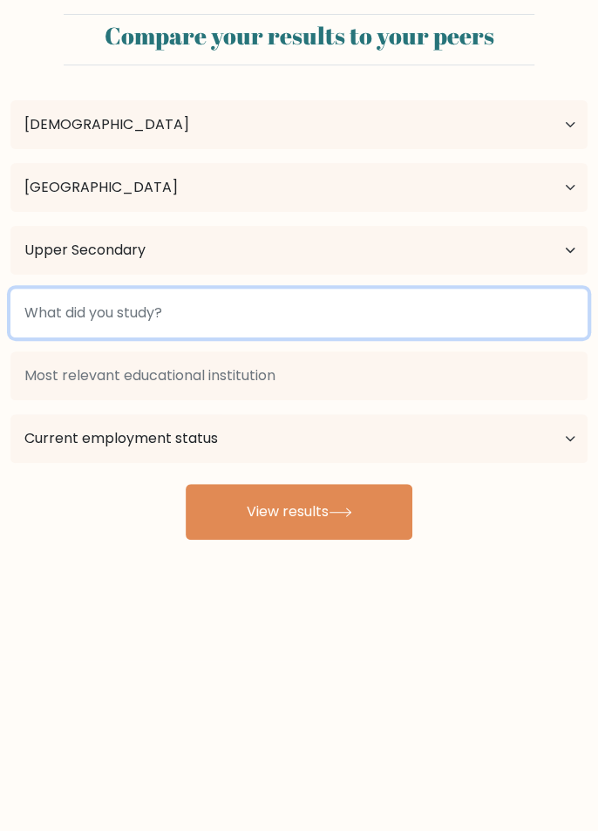
click at [55, 313] on input at bounding box center [298, 313] width 577 height 49
type input "C"
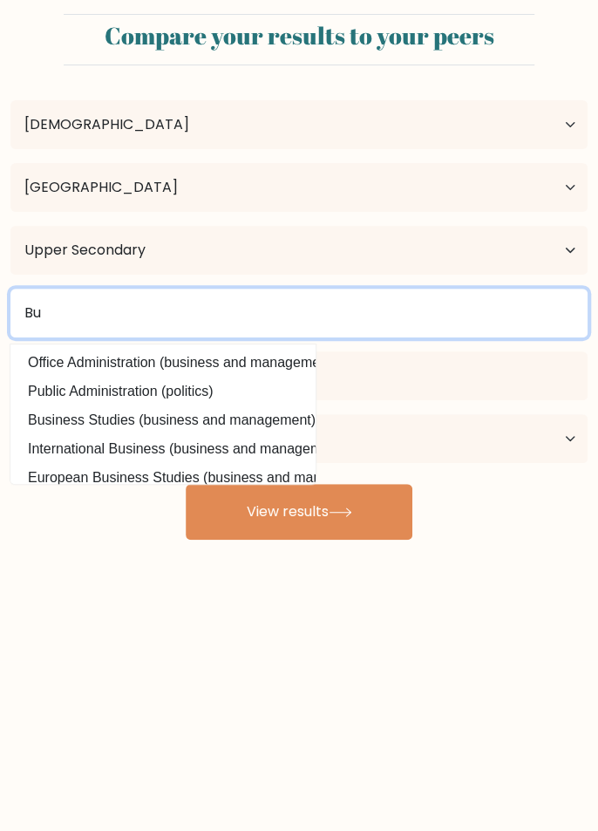
type input "B"
type input "M"
type input "C"
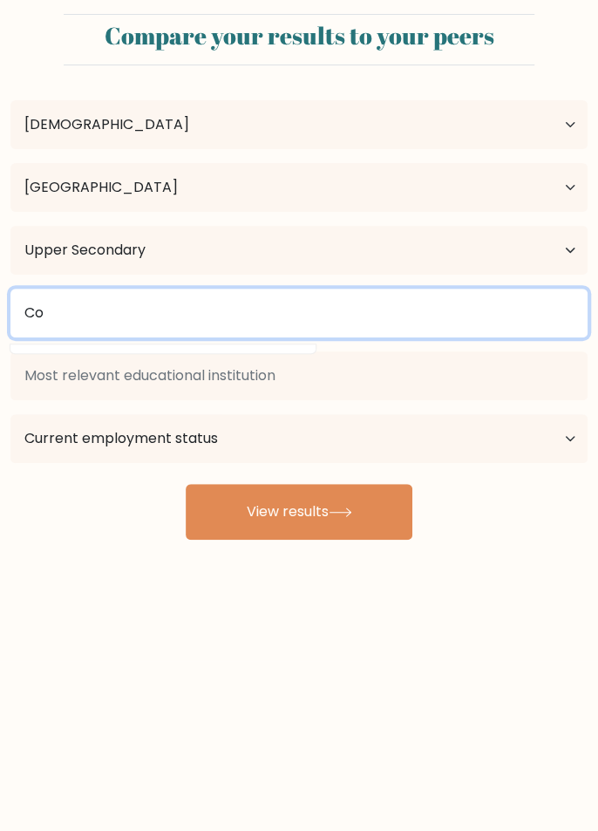
type input "C"
type input "c"
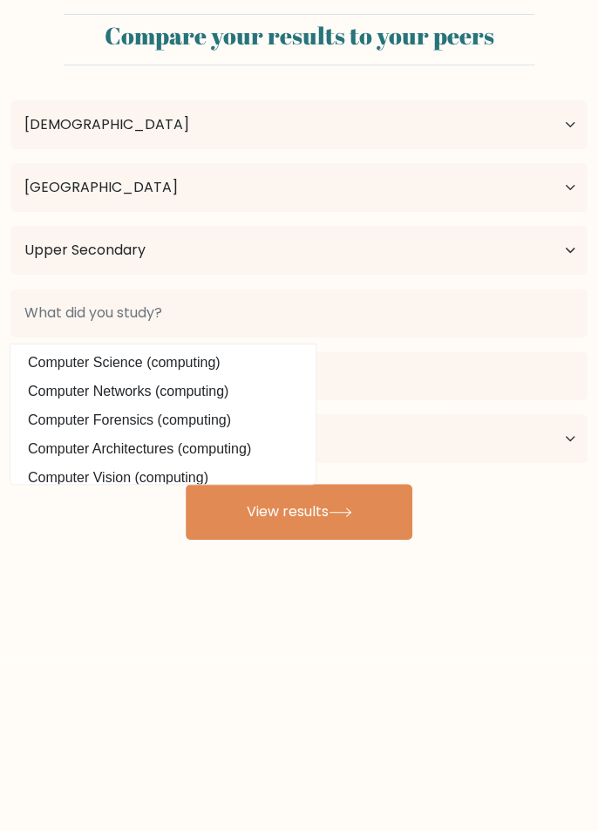
click at [46, 359] on option "Computer Science (computing)" at bounding box center [163, 363] width 297 height 28
type input "Computer Science"
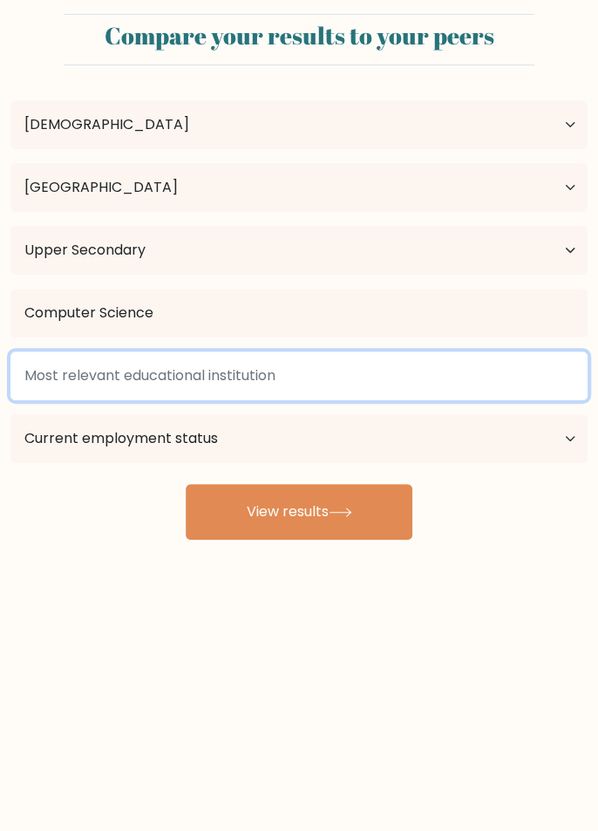
click at [51, 375] on input at bounding box center [298, 375] width 577 height 49
type input "[PERSON_NAME][GEOGRAPHIC_DATA]"
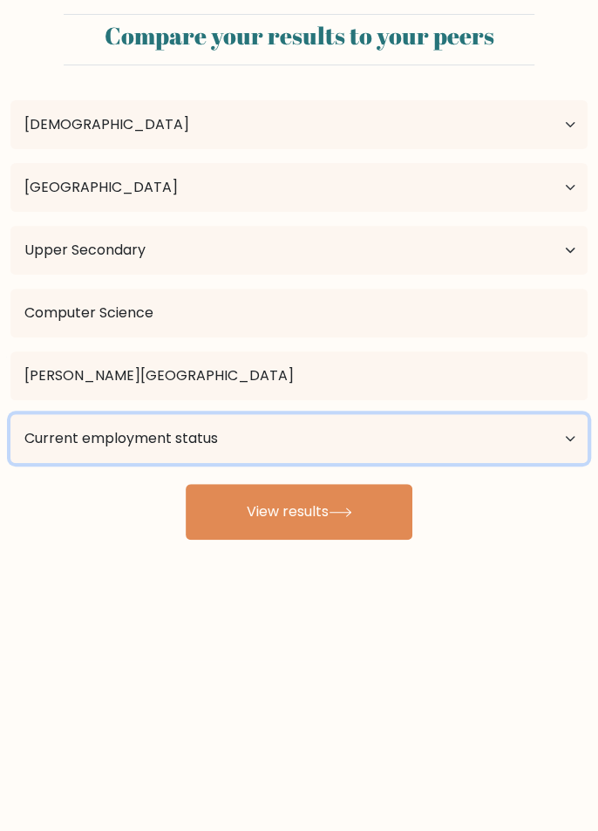
click at [548, 434] on select "Current employment status Employed Student Retired Other / prefer not to answer" at bounding box center [298, 438] width 577 height 49
select select "other"
click at [10, 414] on select "Current employment status Employed Student Retired Other / prefer not to answer" at bounding box center [298, 438] width 577 height 49
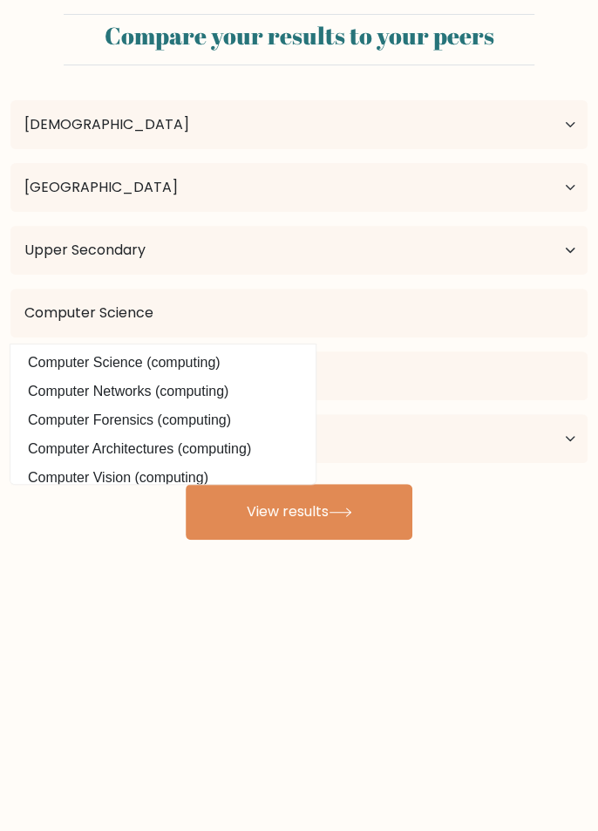
click at [484, 542] on div "Compare your results to your peers [PERSON_NAME] Age Under [DEMOGRAPHIC_DATA] […" at bounding box center [299, 330] width 598 height 661
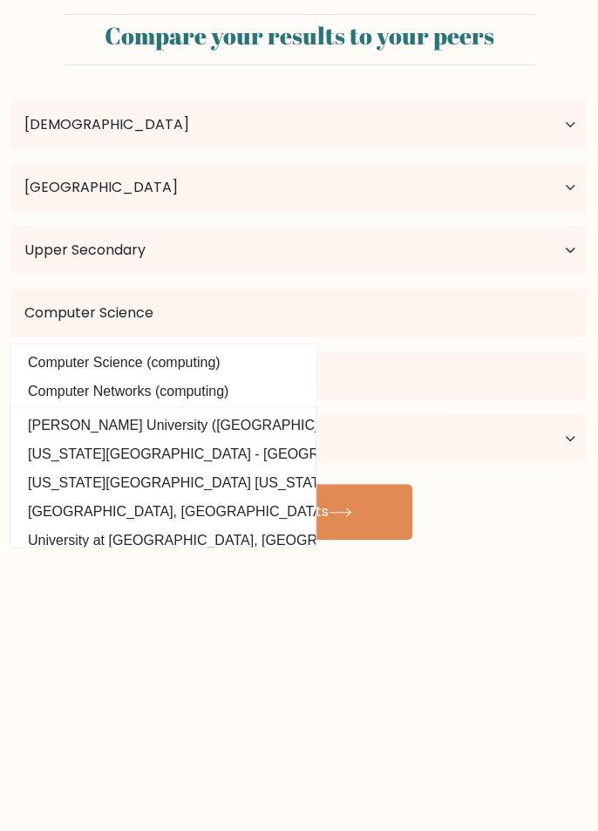
click at [42, 361] on option "Computer Science (computing)" at bounding box center [163, 363] width 297 height 28
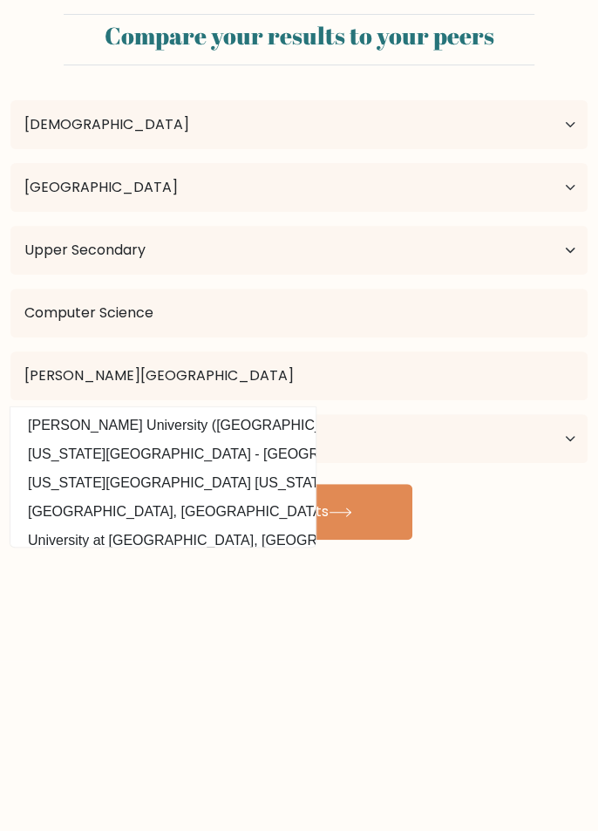
click at [54, 426] on option "[PERSON_NAME] University ([GEOGRAPHIC_DATA])" at bounding box center [163, 426] width 297 height 28
type input "[PERSON_NAME][GEOGRAPHIC_DATA]"
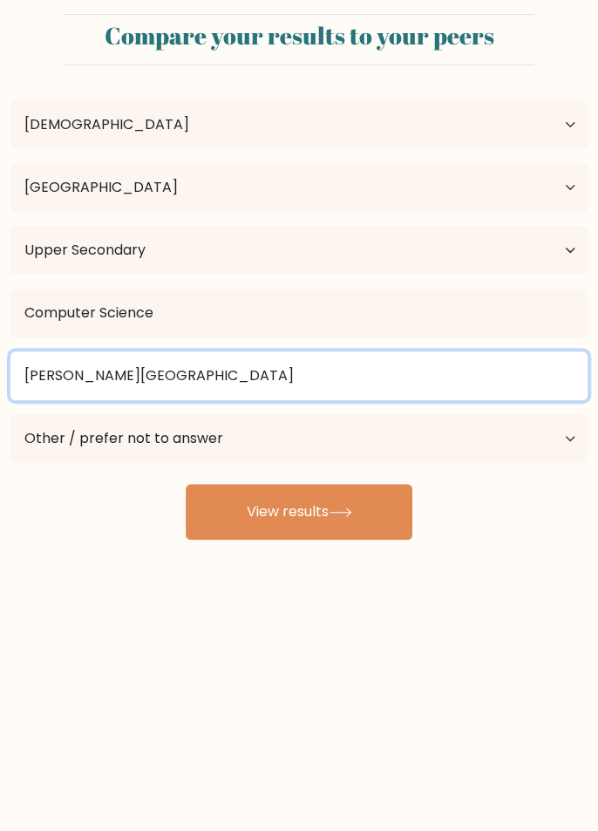
click at [66, 380] on input "[PERSON_NAME][GEOGRAPHIC_DATA]" at bounding box center [298, 375] width 577 height 49
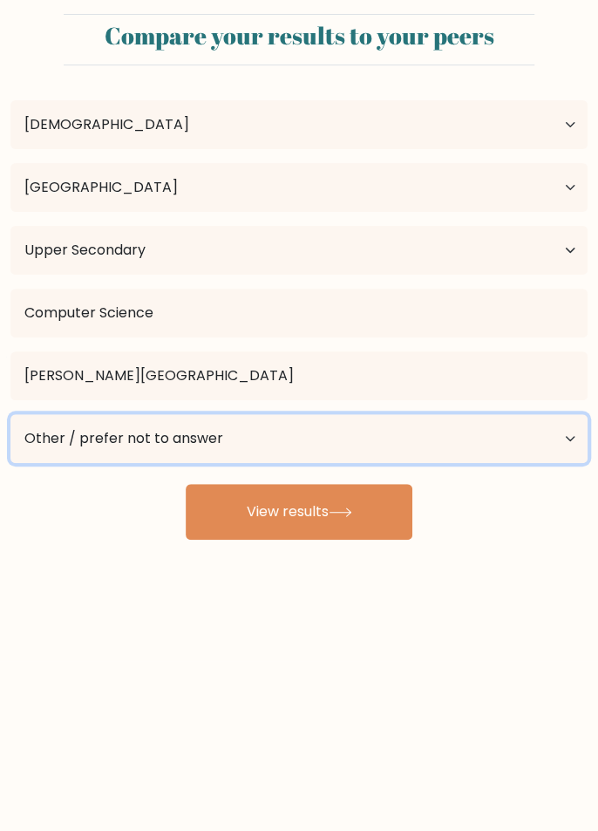
click at [471, 460] on select "Current employment status Employed Student Retired Other / prefer not to answer" at bounding box center [298, 438] width 577 height 49
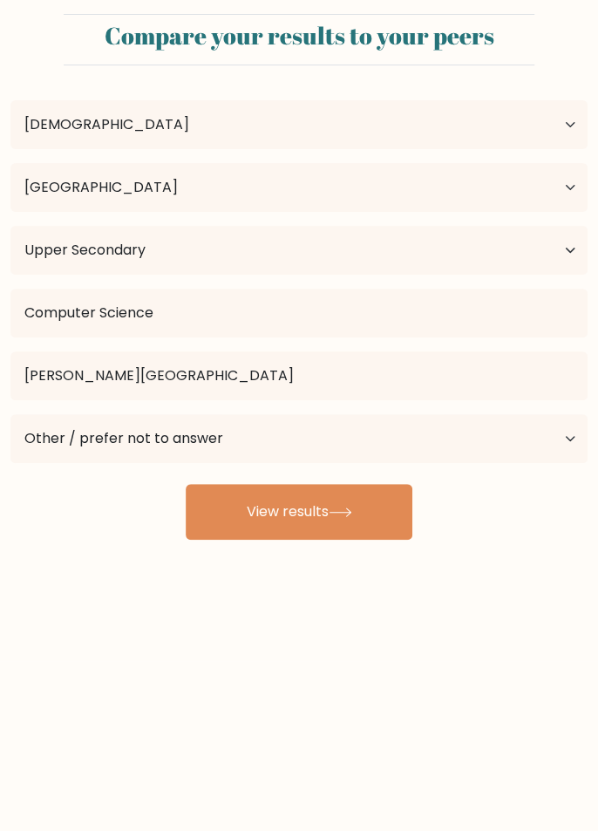
click at [435, 525] on div "Davis John Cabal Age Under 18 years old 18-24 years old 25-34 years old 35-44 y…" at bounding box center [299, 309] width 598 height 460
click at [361, 514] on button "View results" at bounding box center [299, 512] width 227 height 56
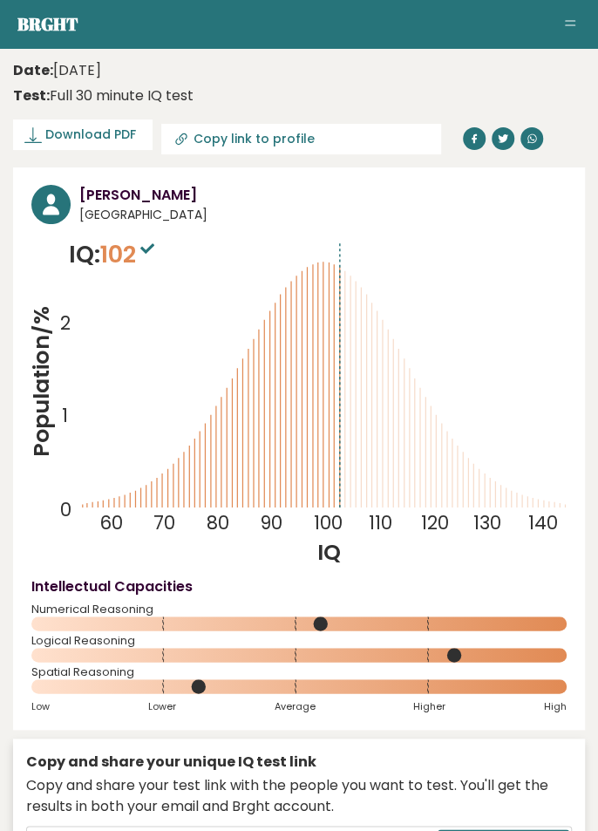
click at [503, 830] on span "Copy public link" at bounding box center [511, 841] width 99 height 19
click at [94, 135] on span "Download PDF" at bounding box center [90, 135] width 91 height 18
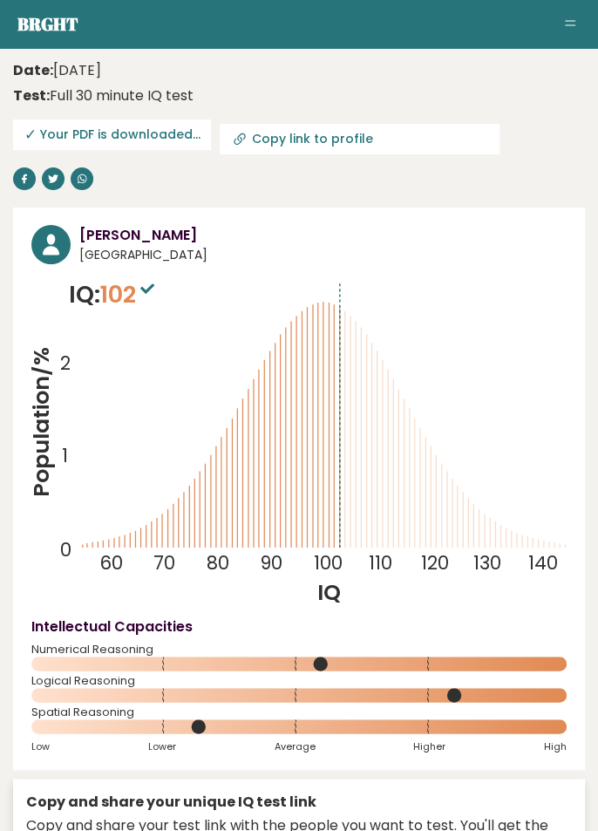
click at [349, 140] on input "Copy link to profile" at bounding box center [370, 139] width 237 height 14
type input "[URL][DOMAIN_NAME][PERSON_NAME]"
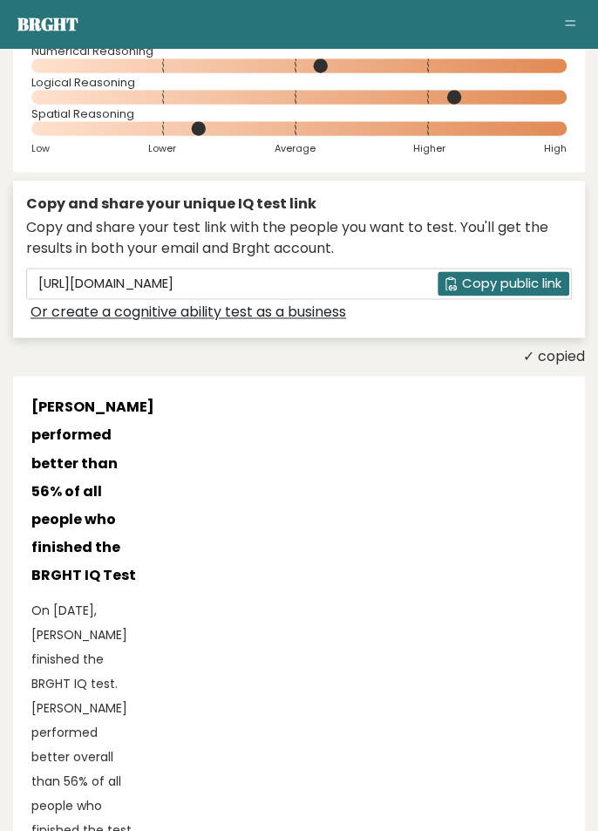
scroll to position [597, 0]
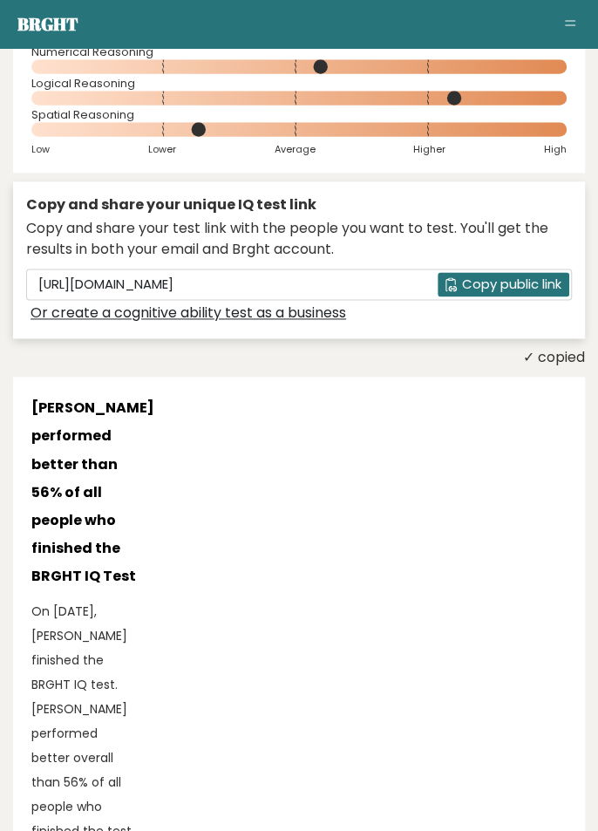
click at [521, 281] on span "Copy public link" at bounding box center [511, 284] width 99 height 19
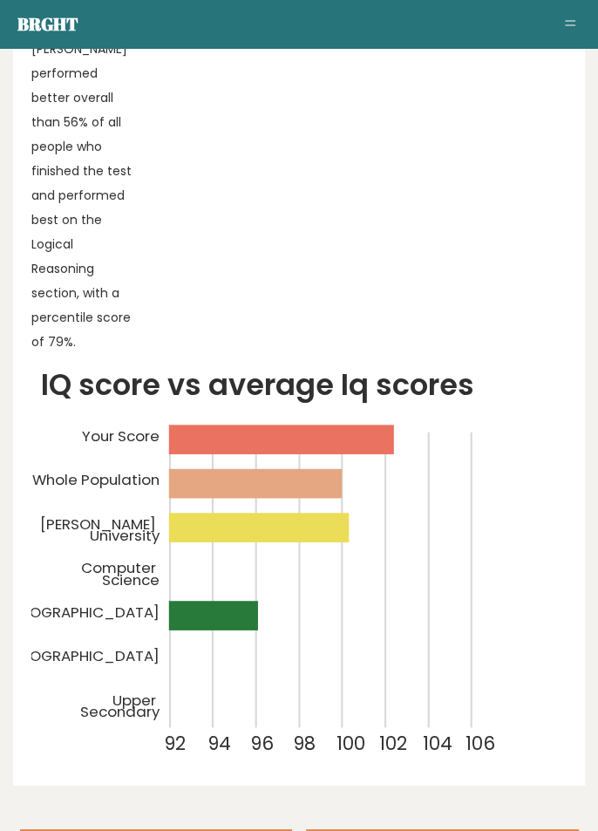
scroll to position [0, 0]
